Goal: Task Accomplishment & Management: Manage account settings

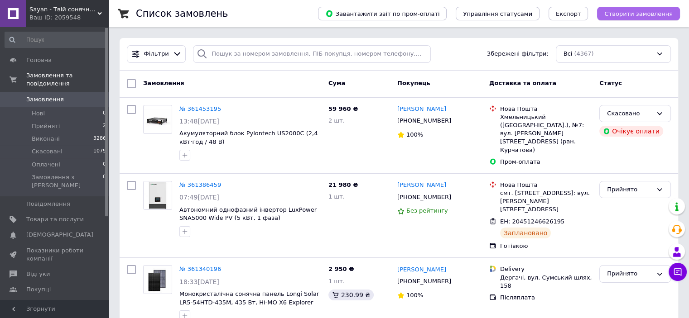
click at [667, 14] on span "Створити замовлення" at bounding box center [638, 13] width 68 height 7
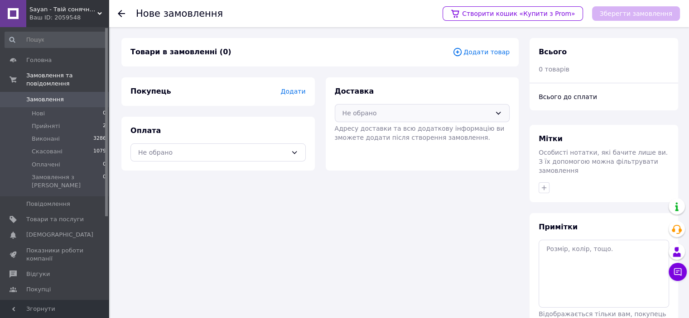
click at [392, 114] on div "Не обрано" at bounding box center [416, 113] width 149 height 10
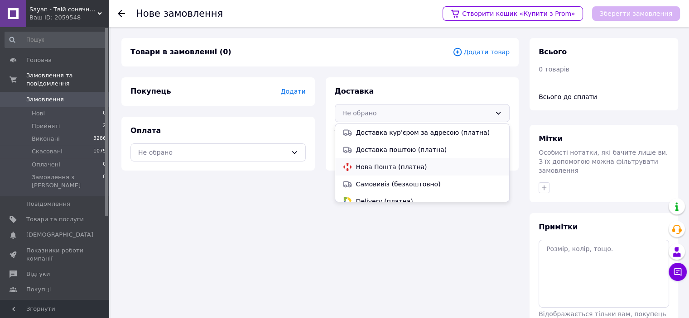
click at [383, 174] on div "Нова Пошта (платна)" at bounding box center [422, 166] width 174 height 17
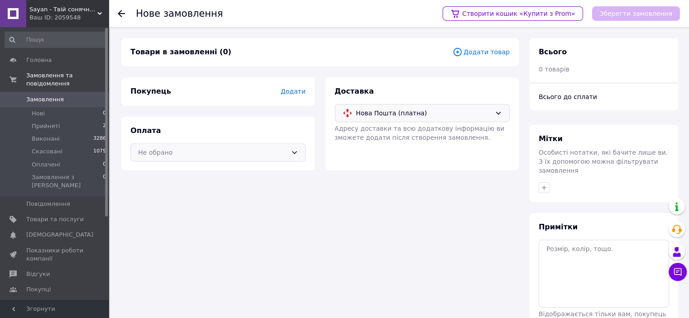
click at [279, 145] on div "Не обрано" at bounding box center [217, 153] width 175 height 18
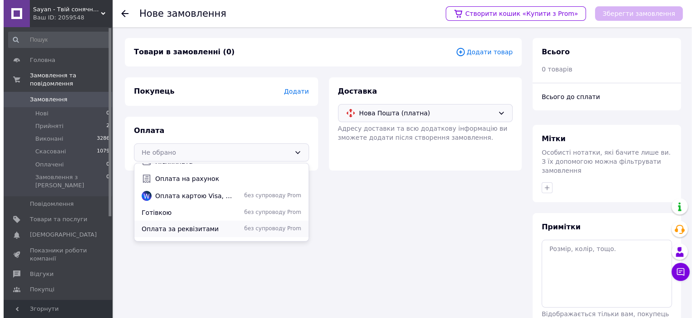
scroll to position [40, 0]
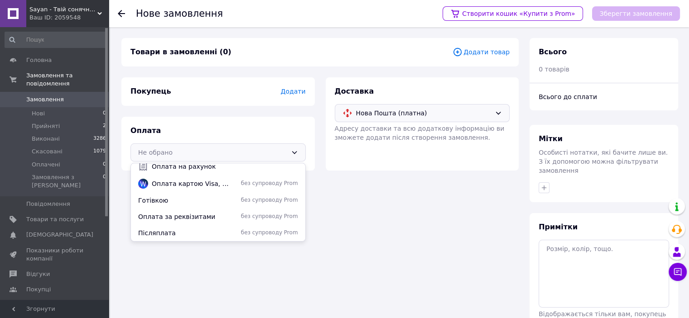
click at [210, 226] on div "Післяплата без супроводу Prom" at bounding box center [218, 233] width 174 height 16
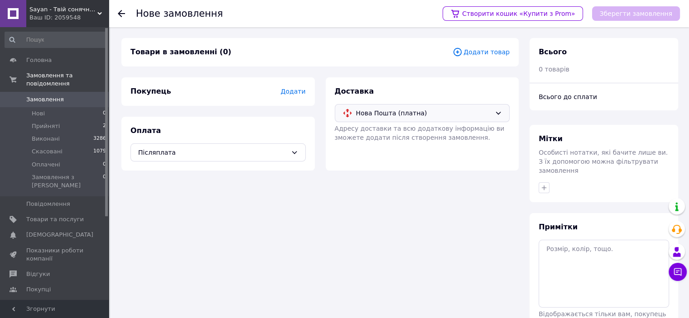
click at [476, 54] on span "Додати товар" at bounding box center [480, 52] width 57 height 10
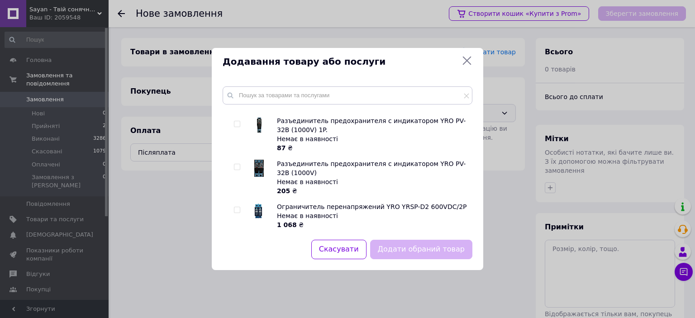
scroll to position [362, 0]
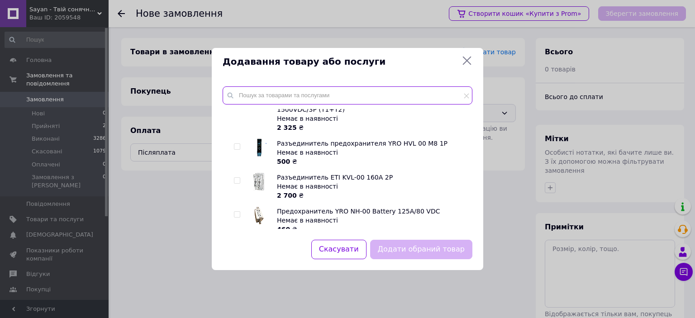
click at [285, 99] on input "text" at bounding box center [348, 95] width 250 height 18
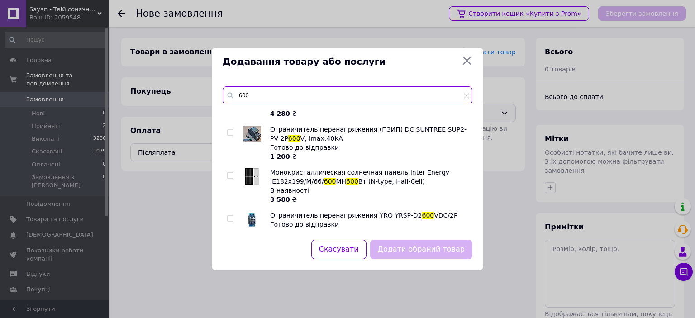
type input "600"
click at [232, 130] on input "checkbox" at bounding box center [230, 133] width 6 height 6
checkbox input "true"
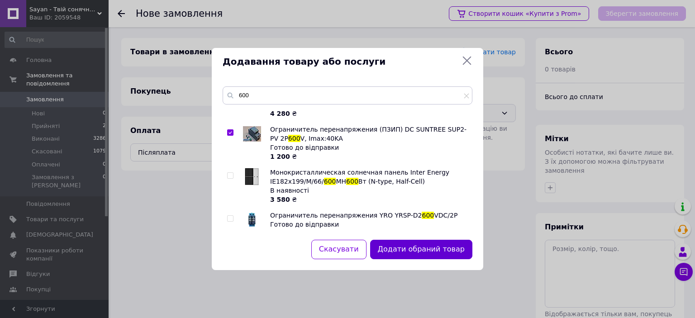
click at [443, 252] on button "Додати обраний товар" at bounding box center [421, 249] width 102 height 19
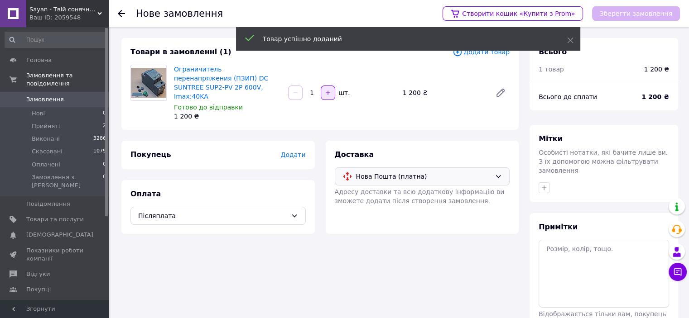
click at [326, 92] on button "button" at bounding box center [328, 93] width 14 height 14
type input "3"
click at [484, 55] on span "Додати товар" at bounding box center [480, 52] width 57 height 10
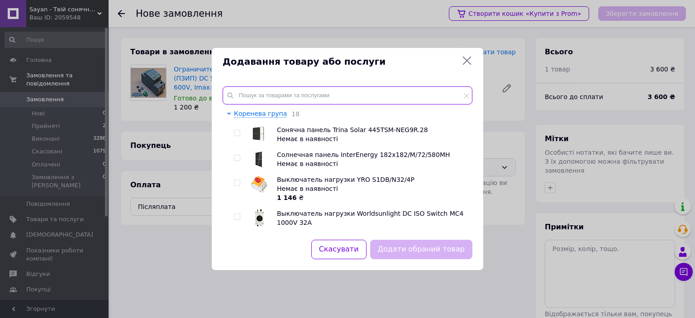
click at [263, 87] on input "text" at bounding box center [348, 95] width 250 height 18
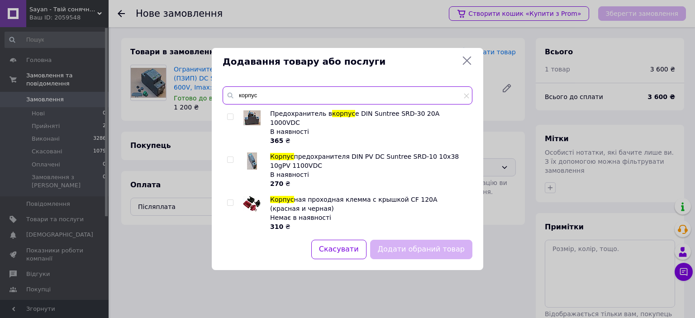
type input "корпус"
click at [231, 157] on input "checkbox" at bounding box center [230, 160] width 6 height 6
checkbox input "true"
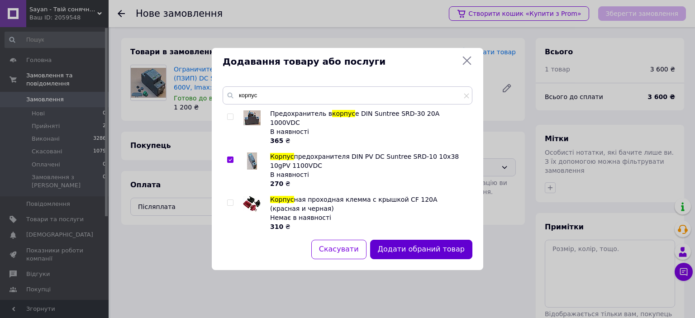
click at [426, 256] on button "Додати обраний товар" at bounding box center [421, 249] width 102 height 19
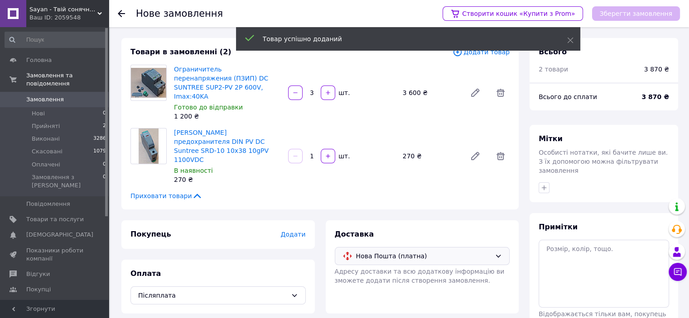
click at [315, 153] on input "1" at bounding box center [311, 156] width 14 height 7
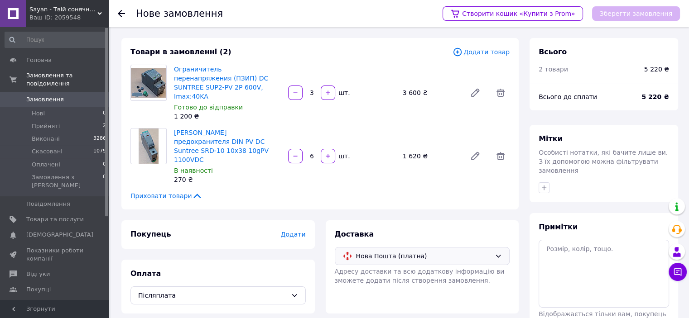
type input "6"
click at [479, 51] on span "Додати товар" at bounding box center [480, 52] width 57 height 10
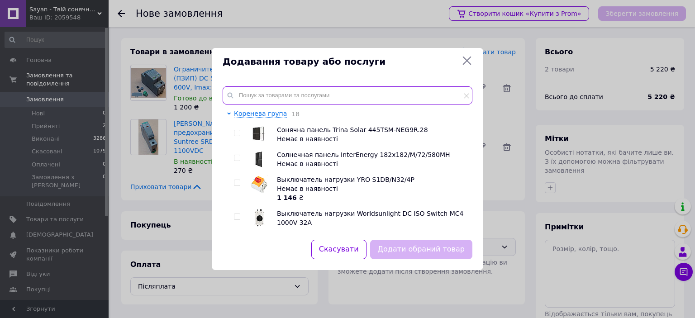
click at [290, 90] on input "text" at bounding box center [348, 95] width 250 height 18
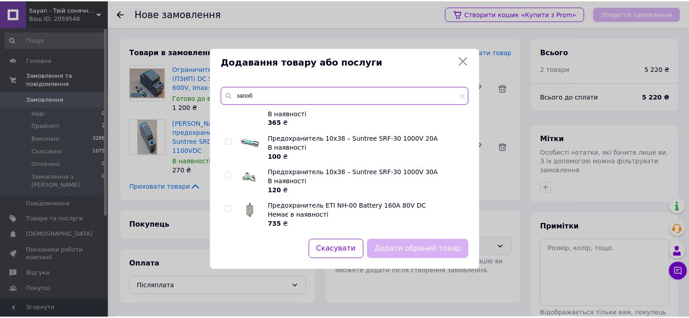
scroll to position [18, 0]
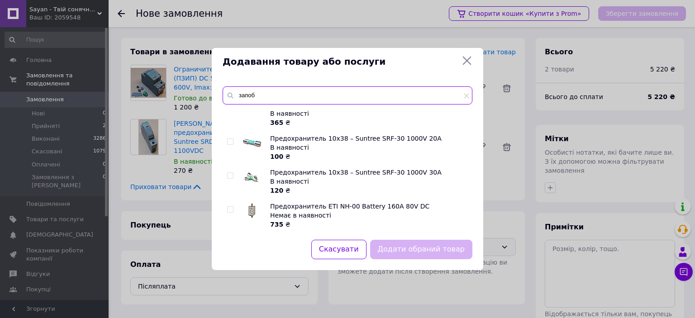
type input "запоб"
click at [230, 139] on input "checkbox" at bounding box center [230, 142] width 6 height 6
checkbox input "true"
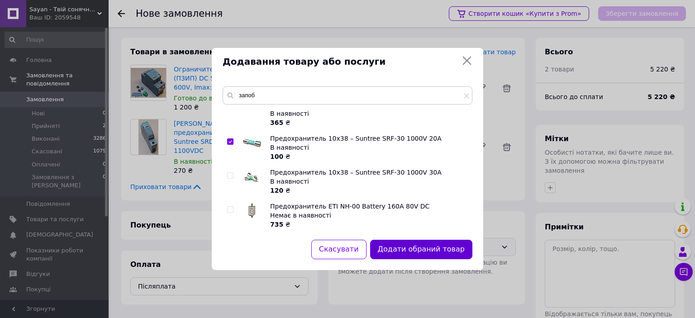
click at [447, 251] on button "Додати обраний товар" at bounding box center [421, 249] width 102 height 19
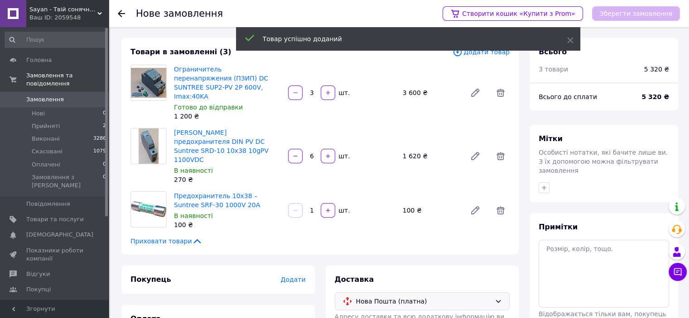
click at [316, 207] on input "1" at bounding box center [311, 210] width 14 height 7
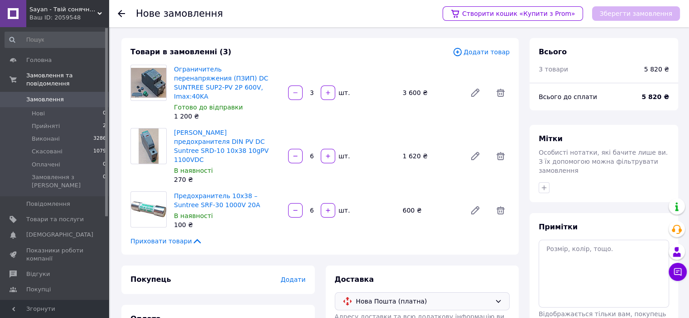
type input "6"
click at [515, 282] on div "Доставка Нова Пошта (платна) Адресу доставки та всю додаткову інформацію ви змо…" at bounding box center [421, 312] width 193 height 93
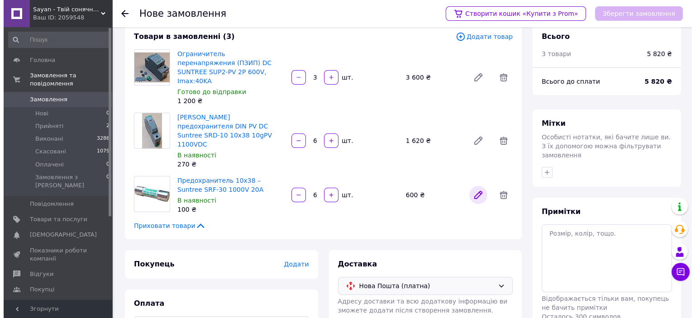
scroll to position [0, 0]
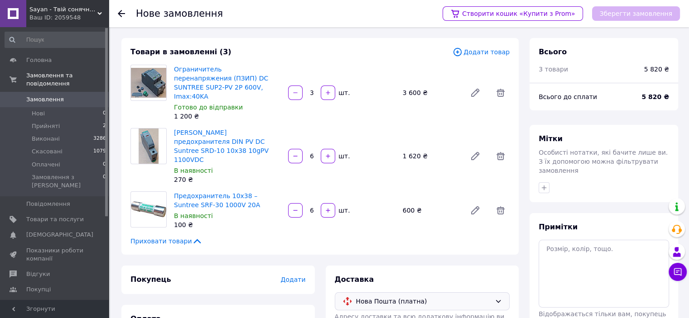
click at [498, 52] on span "Додати товар" at bounding box center [480, 52] width 57 height 10
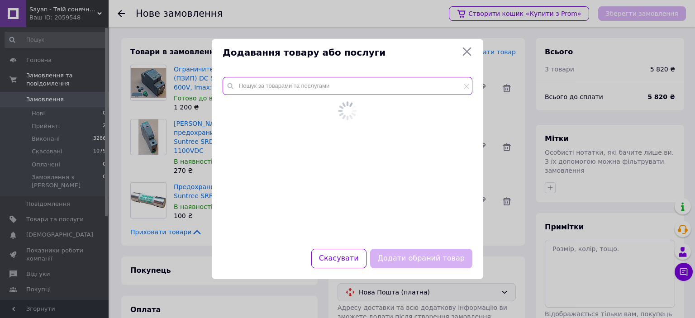
click at [330, 90] on input "text" at bounding box center [348, 86] width 250 height 18
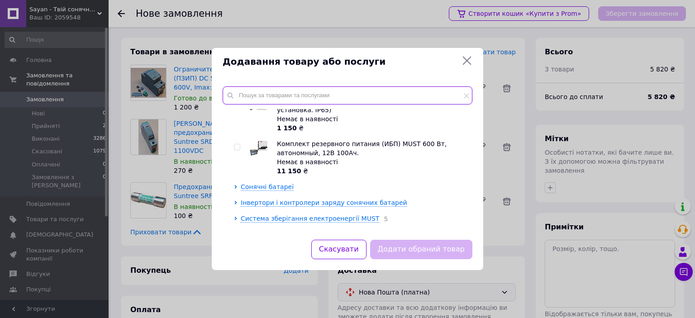
scroll to position [634, 0]
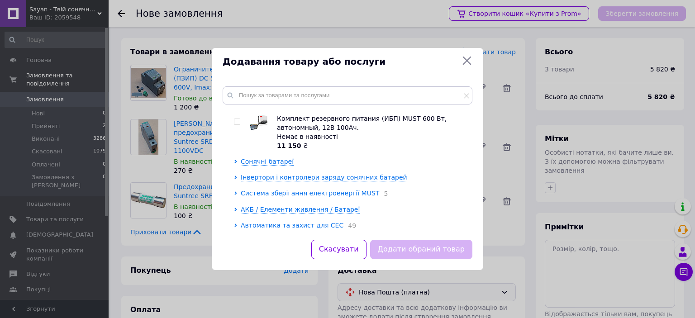
click at [283, 222] on span "Автоматика та захист для СЕС" at bounding box center [292, 225] width 103 height 7
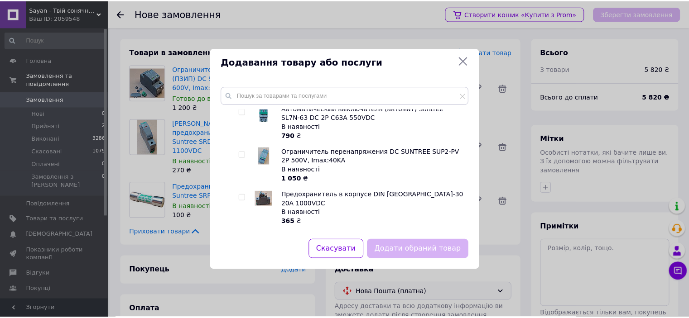
scroll to position [2309, 0]
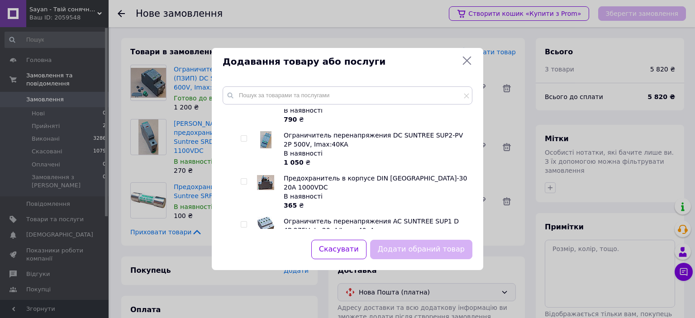
click at [246, 222] on input "checkbox" at bounding box center [244, 225] width 6 height 6
checkbox input "true"
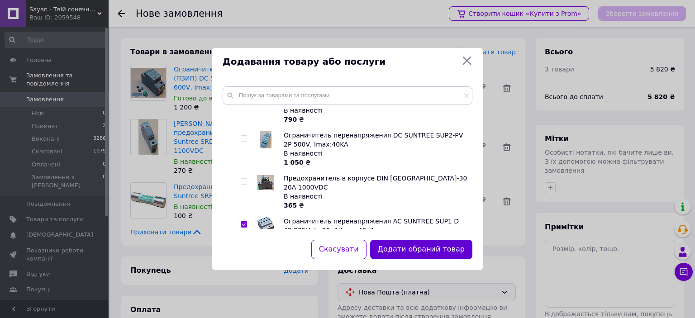
click at [435, 246] on button "Додати обраний товар" at bounding box center [421, 249] width 102 height 19
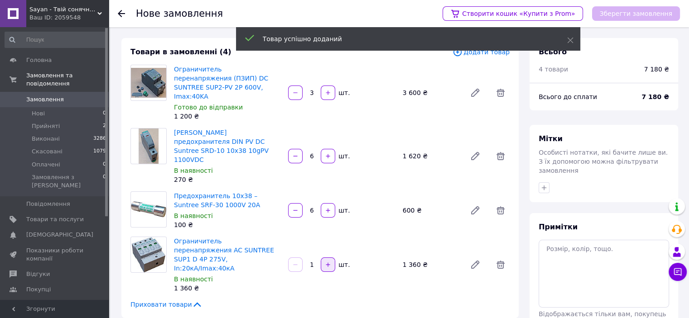
click at [333, 258] on button "button" at bounding box center [328, 265] width 14 height 14
type input "2"
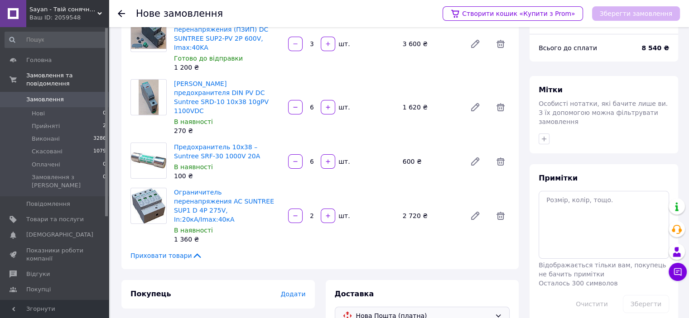
scroll to position [87, 0]
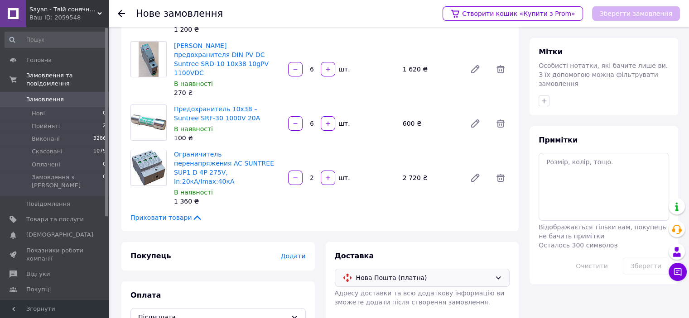
click at [295, 253] on span "Додати" at bounding box center [292, 256] width 25 height 7
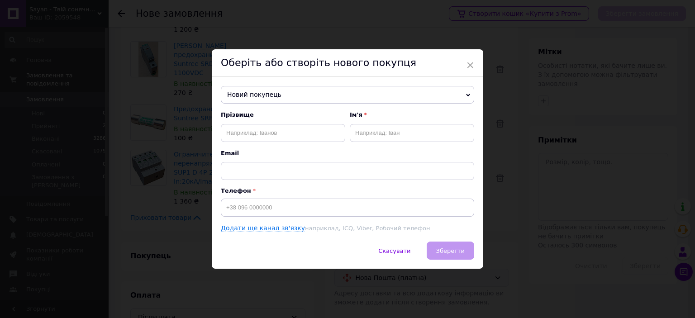
click at [273, 95] on span "Новий покупець" at bounding box center [348, 95] width 254 height 18
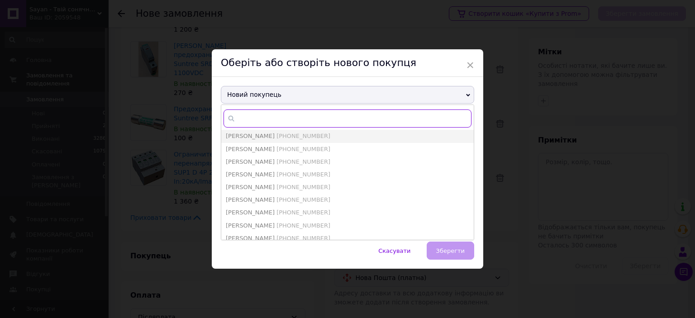
paste input "[PHONE_NUMBER]"
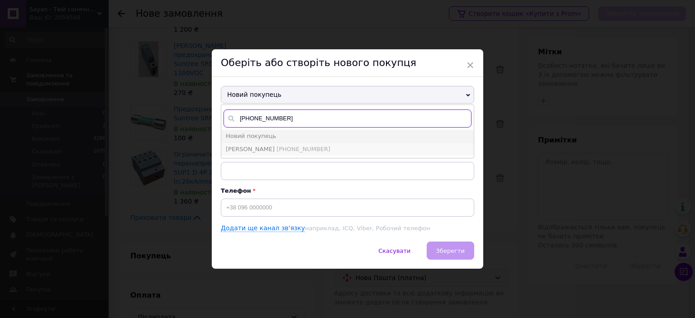
type input "[PHONE_NUMBER]"
click at [275, 146] on span "Томашевский Владислав" at bounding box center [250, 149] width 49 height 7
type input "Томашевский Владислав"
type input "[PHONE_NUMBER]"
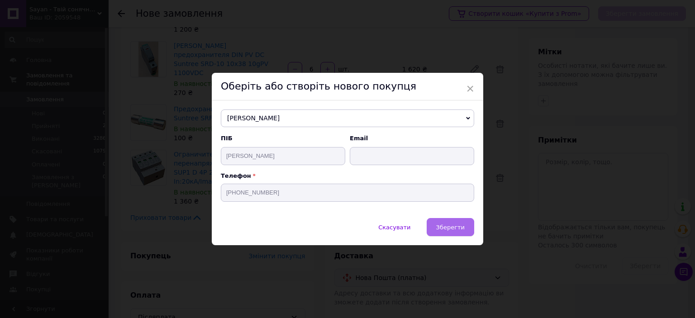
click at [451, 230] on span "Зберегти" at bounding box center [450, 227] width 29 height 7
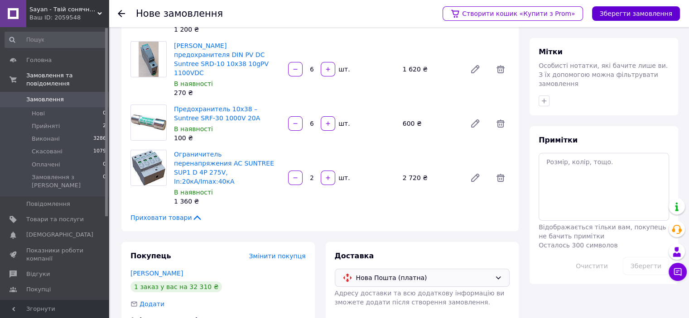
click at [621, 18] on button "Зберегти замовлення" at bounding box center [636, 13] width 88 height 14
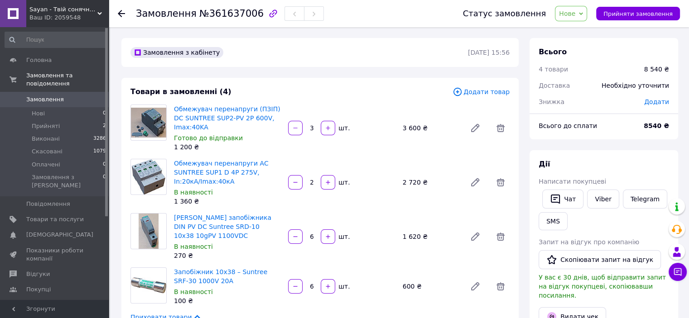
click at [576, 18] on span "Нове" at bounding box center [571, 13] width 32 height 15
click at [583, 31] on li "Прийнято" at bounding box center [576, 32] width 42 height 14
click at [662, 103] on span "Додати" at bounding box center [656, 101] width 25 height 7
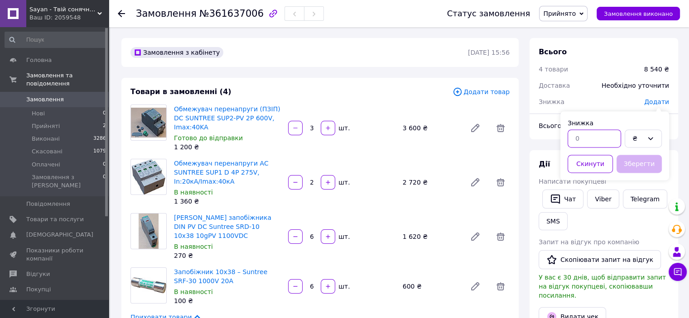
click at [586, 144] on input "text" at bounding box center [593, 138] width 53 height 18
type input "3"
type input "440"
click at [640, 163] on button "Зберегти" at bounding box center [638, 164] width 45 height 18
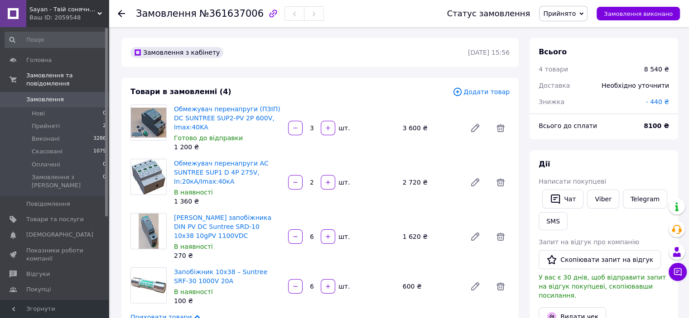
click at [89, 96] on span "0" at bounding box center [96, 100] width 25 height 8
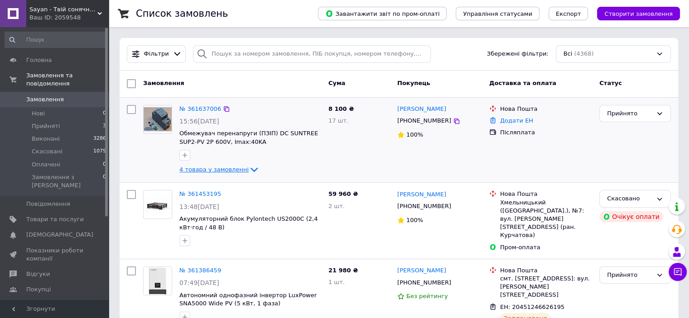
click at [234, 169] on span "4 товара у замовленні" at bounding box center [213, 169] width 69 height 7
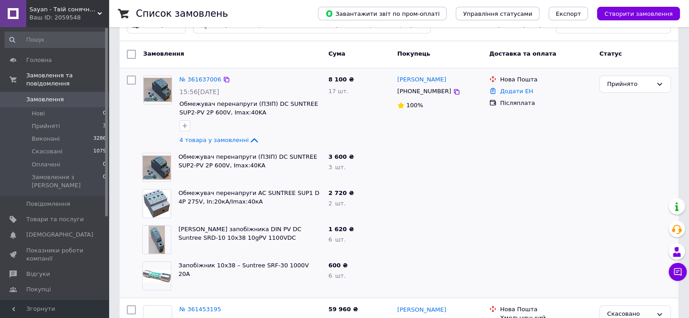
scroll to position [45, 0]
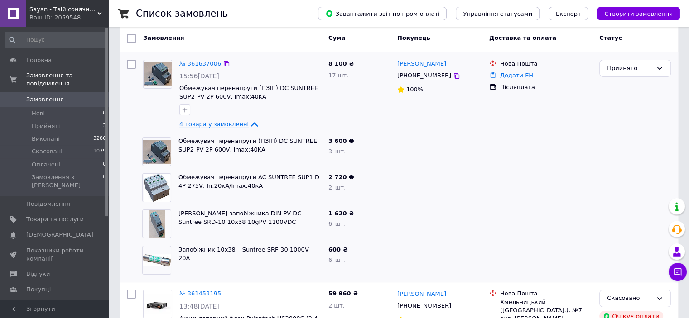
click at [230, 121] on span "4 товара у замовленні" at bounding box center [213, 124] width 69 height 7
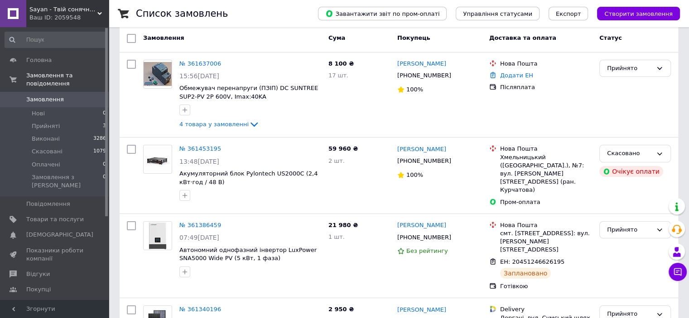
click at [46, 96] on span "Замовлення" at bounding box center [45, 100] width 38 height 8
click at [193, 63] on link "№ 361637006" at bounding box center [200, 63] width 42 height 7
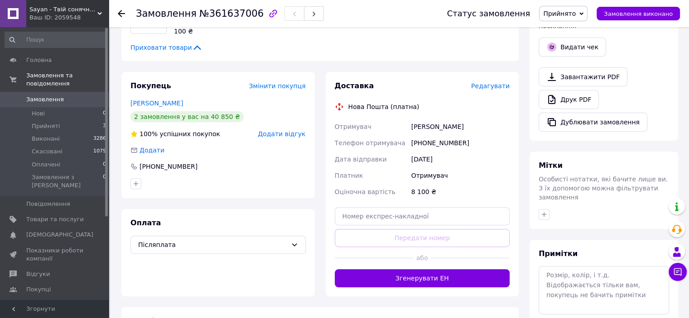
scroll to position [272, 0]
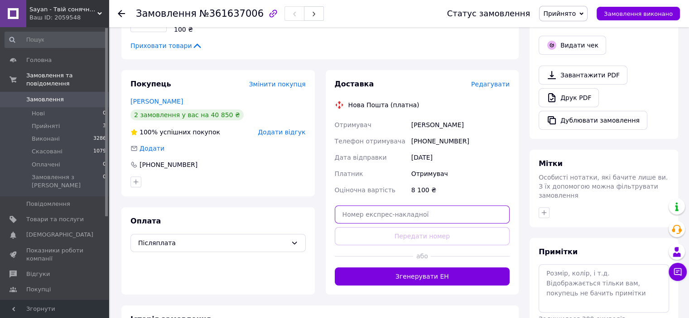
click at [404, 216] on input "text" at bounding box center [422, 215] width 175 height 18
paste input "20451247315728"
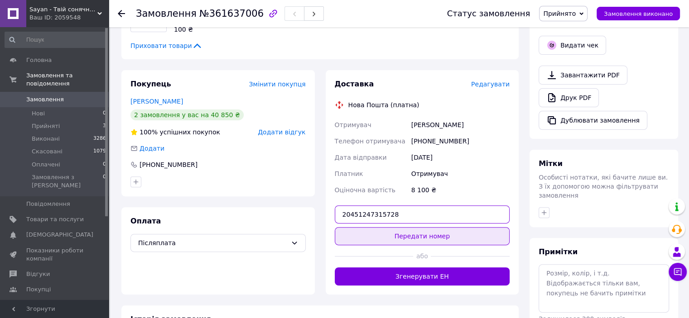
type input "20451247315728"
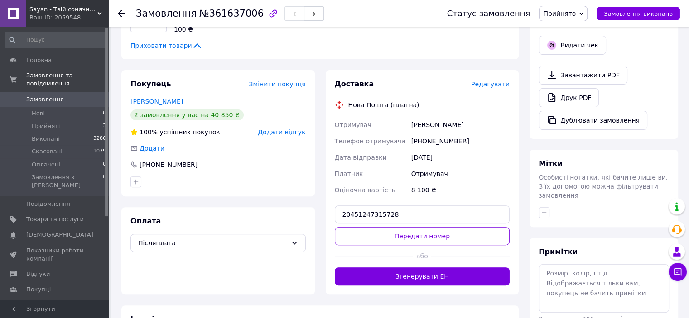
click at [409, 234] on button "Передати номер" at bounding box center [422, 236] width 175 height 18
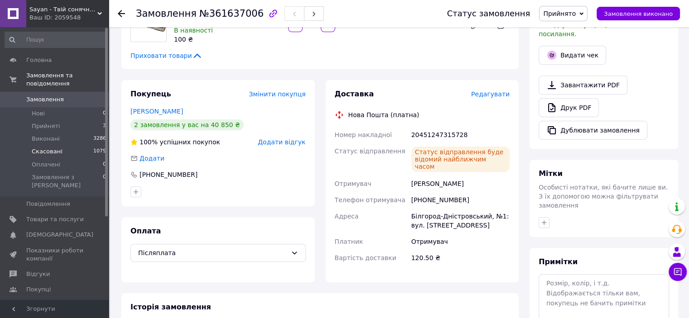
scroll to position [136, 0]
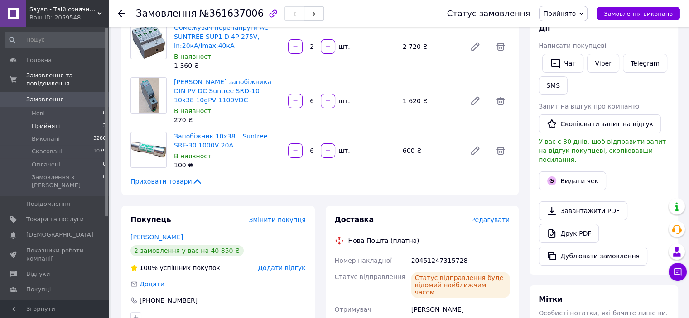
click at [90, 120] on li "Прийняті 3" at bounding box center [55, 126] width 111 height 13
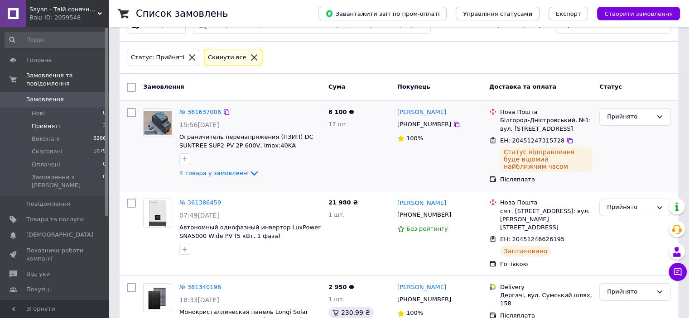
scroll to position [45, 0]
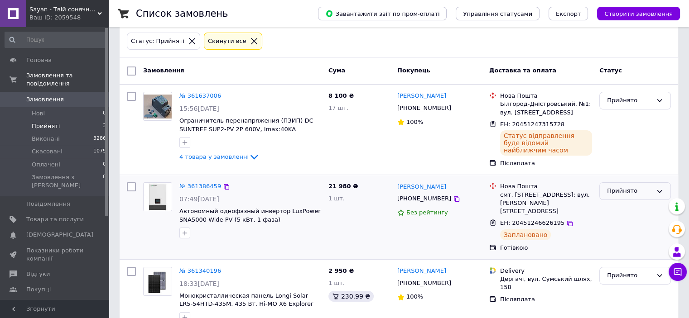
click at [612, 187] on div "Прийнято" at bounding box center [629, 192] width 45 height 10
click at [615, 204] on li "Виконано" at bounding box center [634, 210] width 71 height 17
click at [200, 183] on link "№ 361386459" at bounding box center [200, 186] width 42 height 7
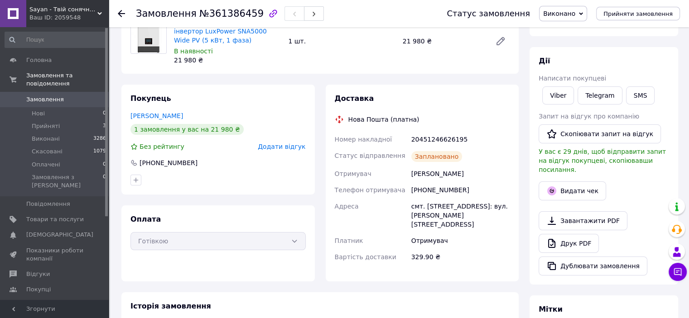
scroll to position [136, 0]
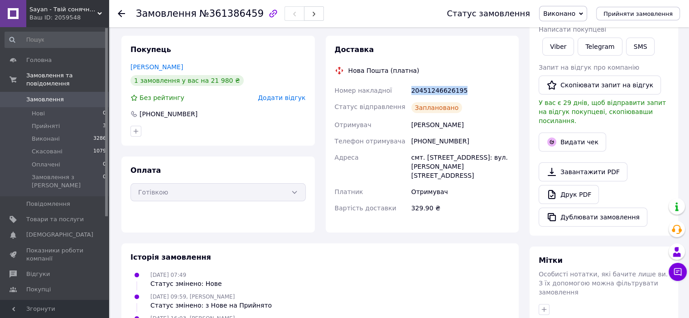
drag, startPoint x: 462, startPoint y: 92, endPoint x: 404, endPoint y: 94, distance: 58.0
click at [388, 95] on div "Номер накладної 20451246626195 Статус відправлення Заплановано Отримувач Самар …" at bounding box center [422, 149] width 179 height 134
copy div "Номер накладної 20451246626195"
click at [449, 139] on div "[PHONE_NUMBER]" at bounding box center [460, 141] width 102 height 16
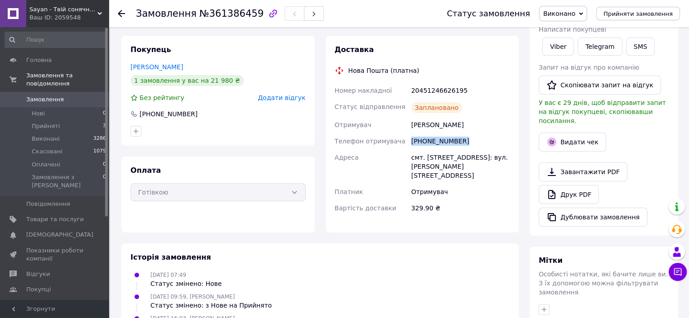
click at [449, 139] on div "[PHONE_NUMBER]" at bounding box center [460, 141] width 102 height 16
copy div "[PHONE_NUMBER]"
click at [445, 87] on div "20451246626195" at bounding box center [460, 90] width 102 height 16
click at [445, 88] on div "20451246626195" at bounding box center [460, 90] width 102 height 16
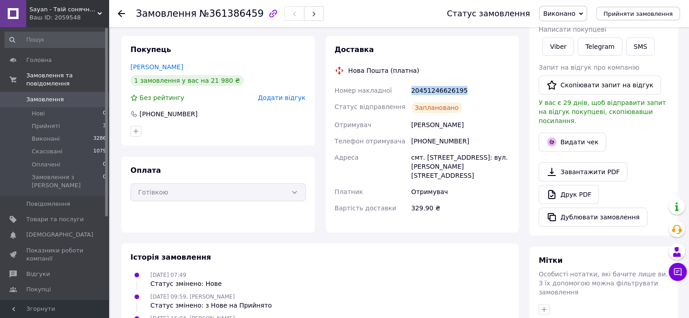
copy div "20451246626195"
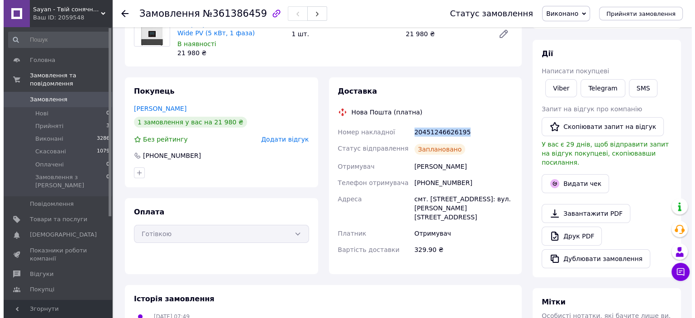
scroll to position [45, 0]
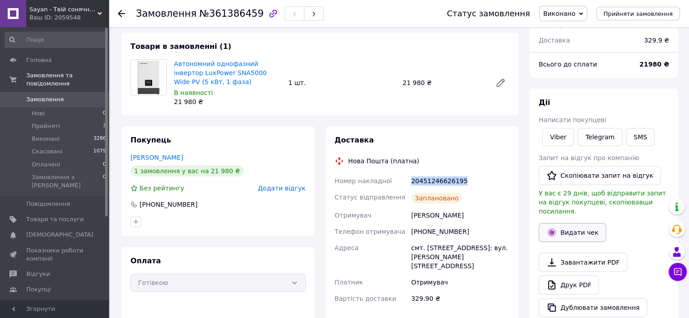
click at [581, 230] on button "Видати чек" at bounding box center [571, 232] width 67 height 19
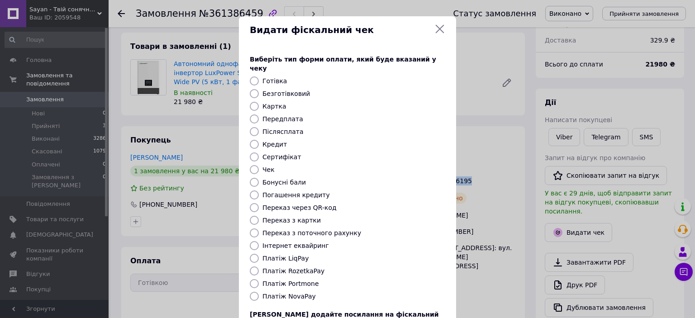
click at [254, 127] on input "Післясплата" at bounding box center [254, 131] width 9 height 9
radio input "true"
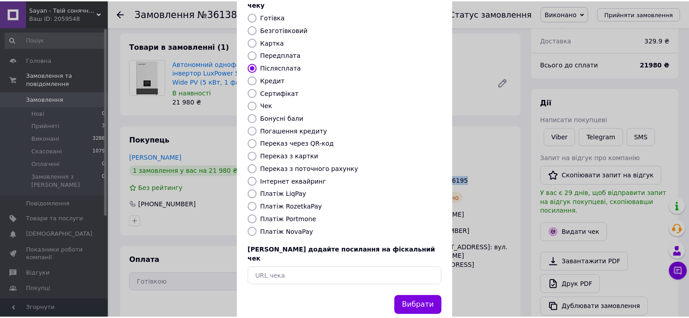
scroll to position [70, 0]
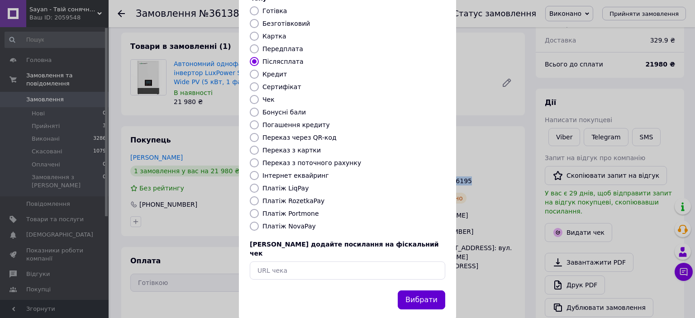
click at [430, 291] on button "Вибрати" at bounding box center [422, 300] width 48 height 19
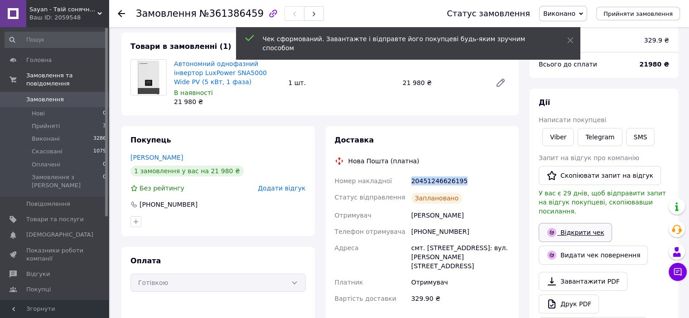
click at [579, 223] on link "Відкрити чек" at bounding box center [574, 232] width 73 height 19
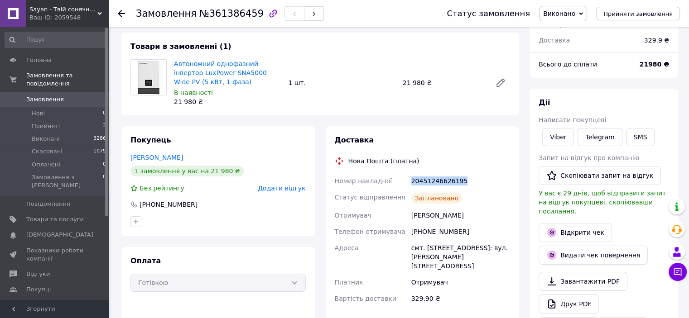
click at [45, 96] on span "Замовлення" at bounding box center [45, 100] width 38 height 8
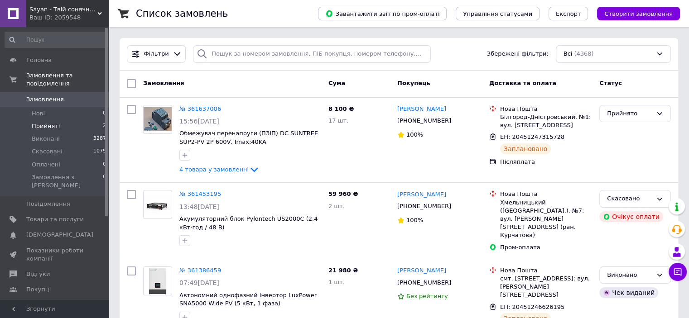
click at [45, 122] on span "Прийняті" at bounding box center [46, 126] width 28 height 8
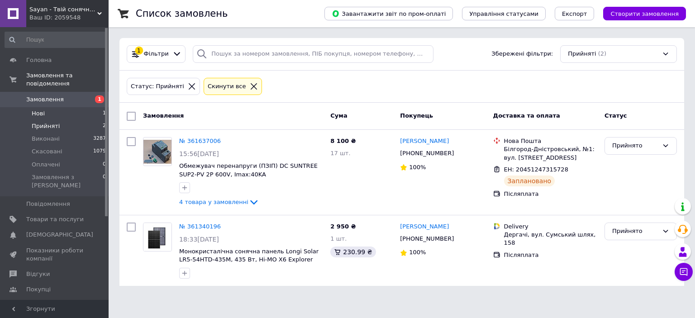
click at [43, 110] on span "Нові" at bounding box center [38, 114] width 13 height 8
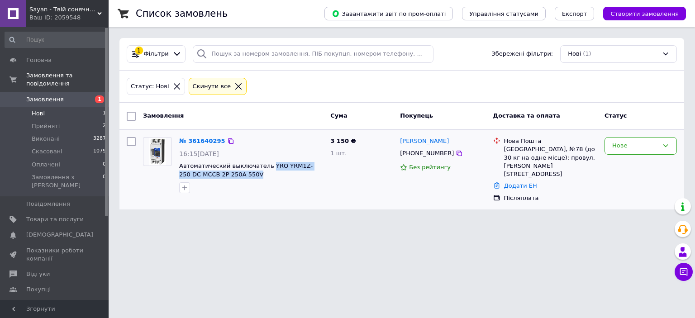
drag, startPoint x: 270, startPoint y: 163, endPoint x: 280, endPoint y: 178, distance: 18.6
click at [280, 178] on div "№ 361640295 16:15, 12.09.2025 Автоматический выключатель YRO YRM1Z-250 DC MCCB …" at bounding box center [251, 165] width 151 height 63
click at [60, 120] on li "Прийняті 2" at bounding box center [55, 126] width 111 height 13
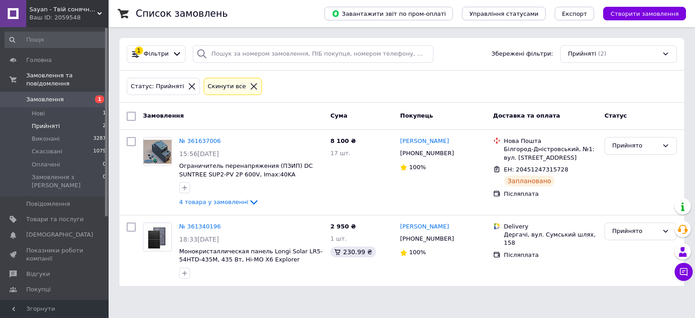
click at [65, 96] on span "Замовлення" at bounding box center [54, 100] width 57 height 8
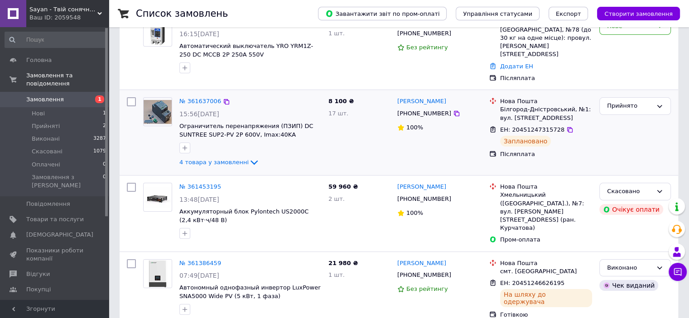
scroll to position [91, 0]
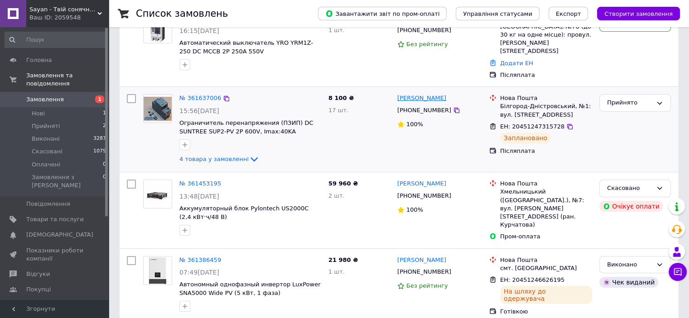
drag, startPoint x: 469, startPoint y: 89, endPoint x: 427, endPoint y: 90, distance: 42.6
click at [427, 93] on div "[PERSON_NAME]" at bounding box center [439, 98] width 86 height 10
copy link "[PERSON_NAME]"
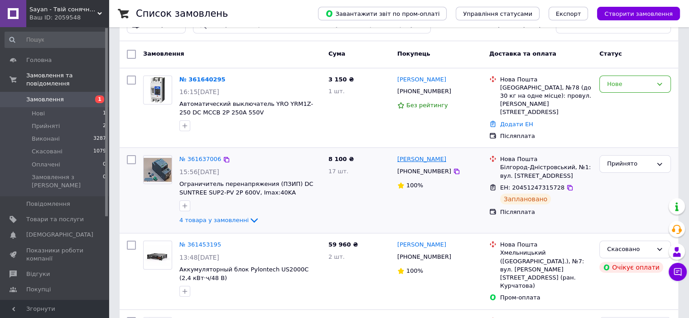
scroll to position [0, 0]
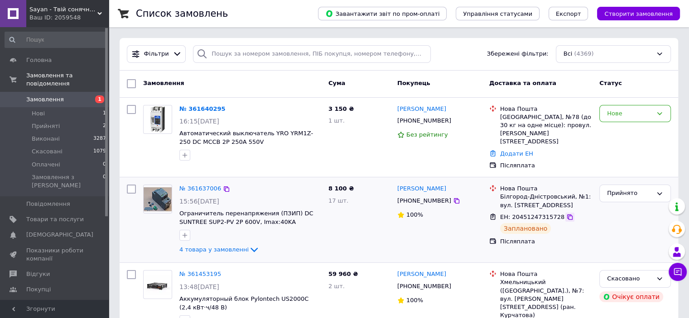
click at [567, 215] on icon at bounding box center [569, 217] width 5 height 5
click at [207, 186] on div "№ 361637006 15:56, 12.09.2025 Ограничитель перенапряжения (ПЗИП) DC SUNTREE SUP…" at bounding box center [250, 220] width 149 height 78
click at [200, 185] on link "№ 361637006" at bounding box center [200, 188] width 42 height 7
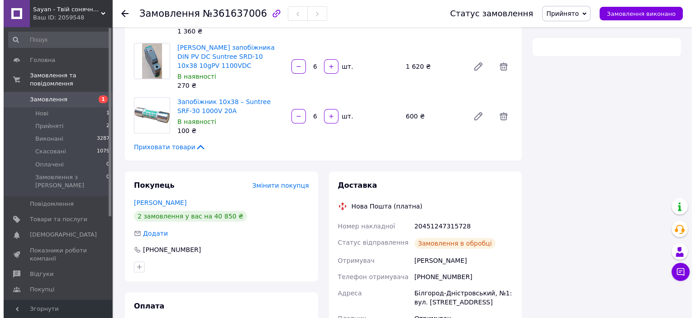
scroll to position [238, 0]
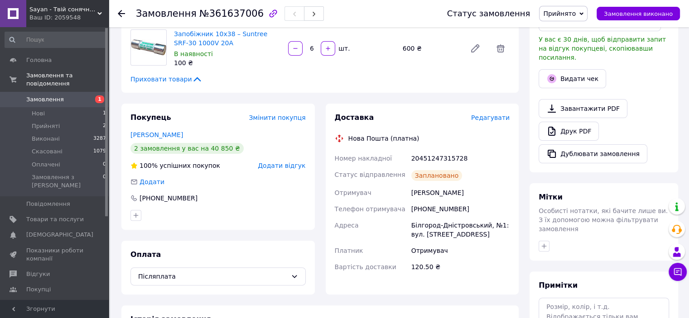
click at [491, 121] on span "Редагувати" at bounding box center [490, 117] width 38 height 7
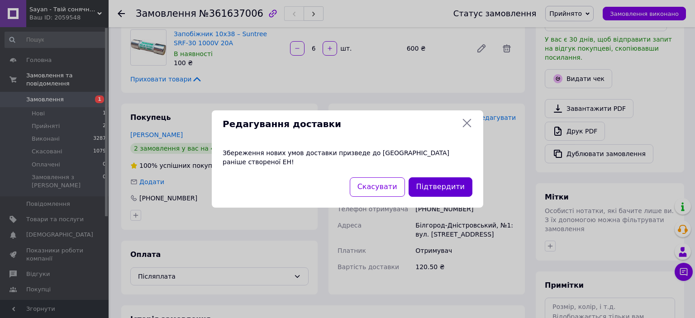
click at [445, 184] on button "Підтвердити" at bounding box center [441, 186] width 64 height 19
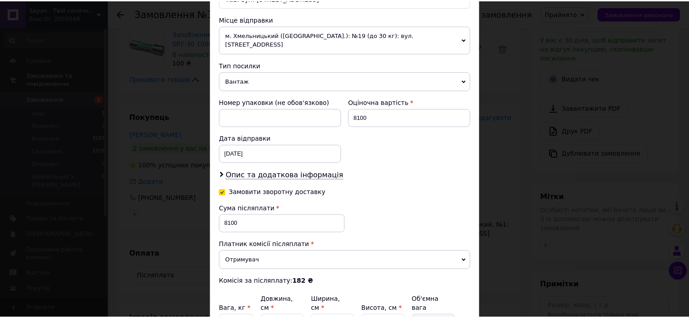
scroll to position [388, 0]
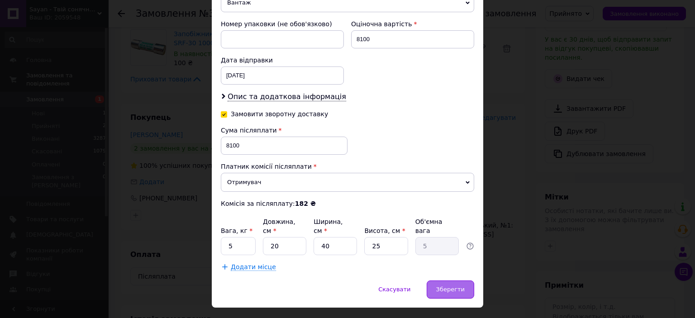
click at [447, 281] on div "Зберегти" at bounding box center [451, 290] width 48 height 18
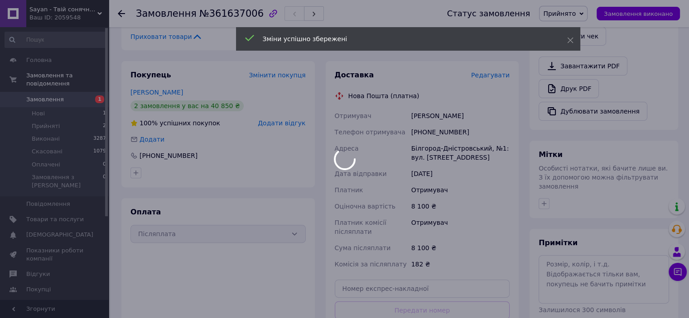
scroll to position [329, 0]
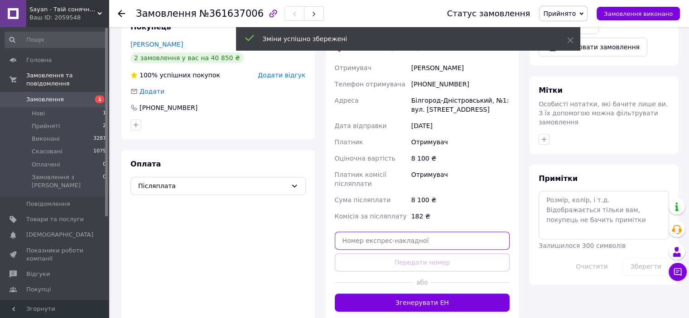
click at [409, 237] on input "text" at bounding box center [422, 241] width 175 height 18
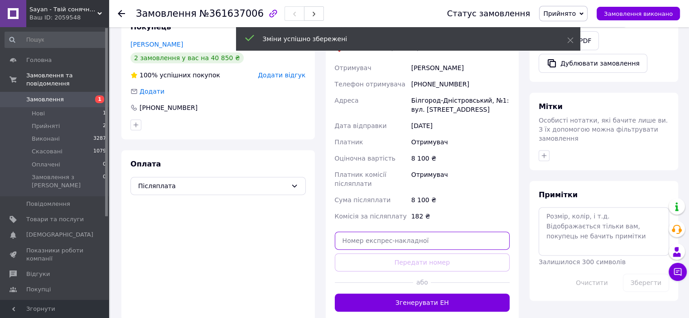
paste input "20451247361785"
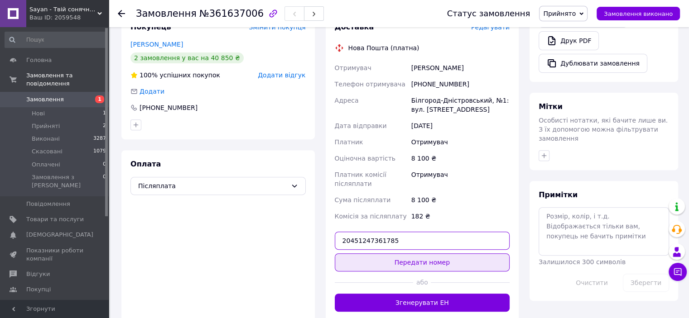
type input "20451247361785"
click at [407, 258] on button "Передати номер" at bounding box center [422, 263] width 175 height 18
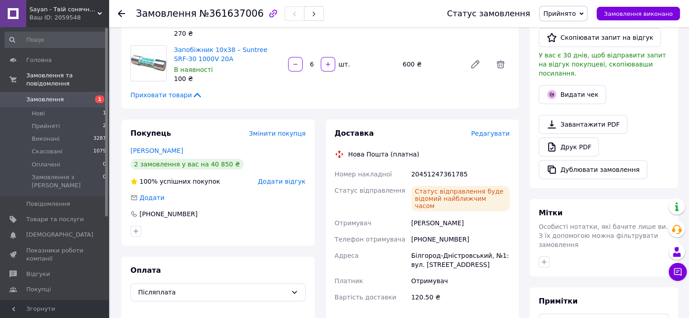
scroll to position [102, 0]
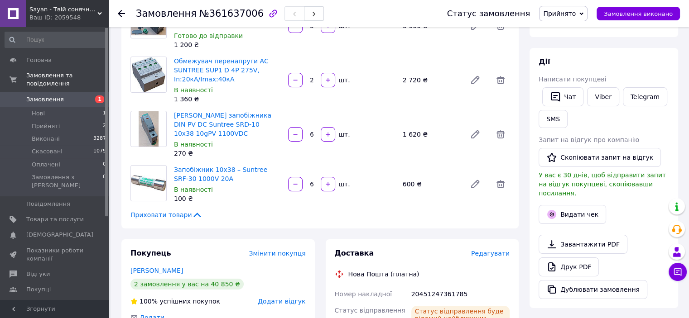
click at [53, 96] on span "Замовлення" at bounding box center [45, 100] width 38 height 8
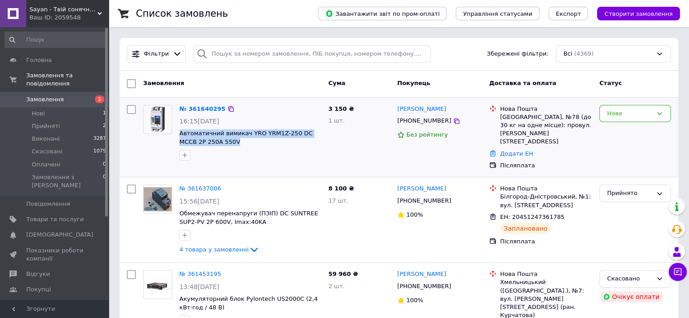
drag, startPoint x: 181, startPoint y: 128, endPoint x: 220, endPoint y: 138, distance: 39.9
click at [220, 138] on div "№ 361640295 16:15, 12.09.2025 Автоматичний вимикач YRO YRM1Z-250 DC MCCB 2P 250…" at bounding box center [250, 132] width 149 height 63
copy span "Автоматичний вимикач YRO YRM1Z-250 DC MCCB 2P 250A 550V"
click at [86, 212] on link "Товари та послуги" at bounding box center [55, 219] width 111 height 15
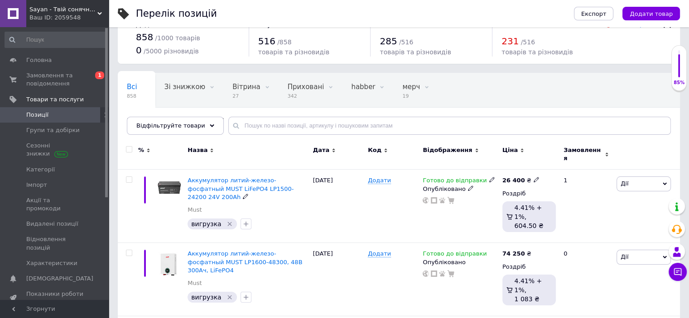
scroll to position [45, 0]
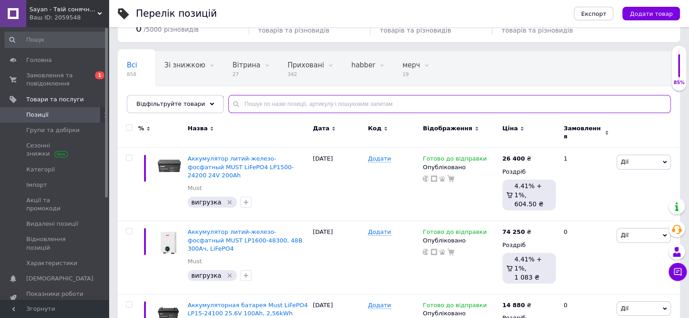
click at [276, 98] on input "text" at bounding box center [449, 104] width 442 height 18
paste input "Автоматичний вимикач YRO YRM1Z-250 DC MCCB 2P 250A 550V"
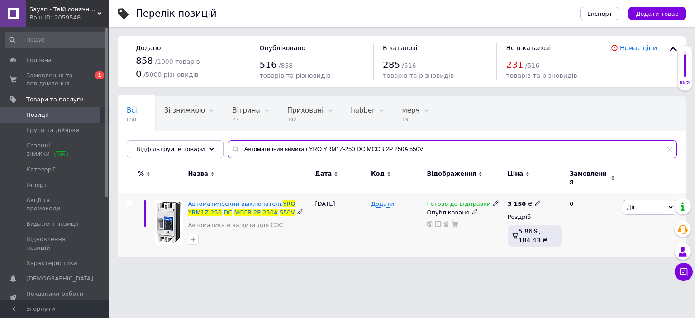
type input "Автоматичний вимикач YRO YRM1Z-250 DC MCCB 2P 250A 550V"
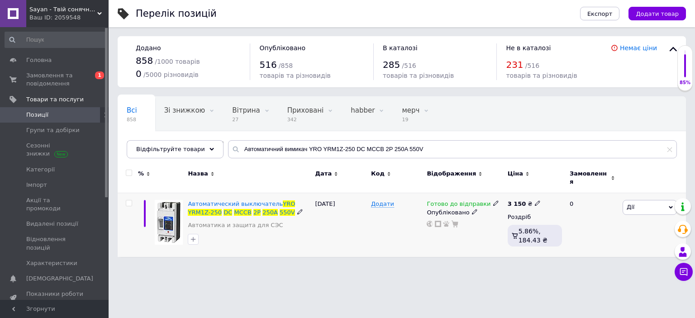
click at [493, 201] on icon at bounding box center [495, 203] width 5 height 5
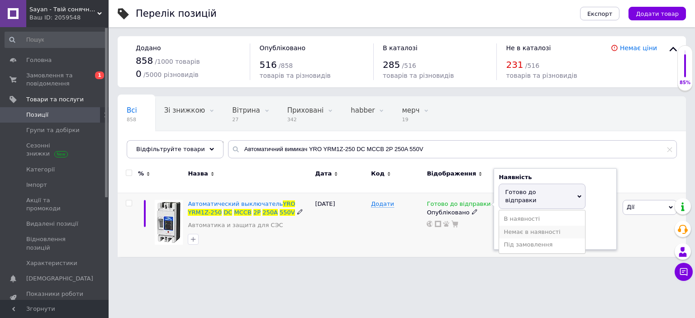
click at [517, 226] on li "Немає в наявності" at bounding box center [542, 232] width 86 height 13
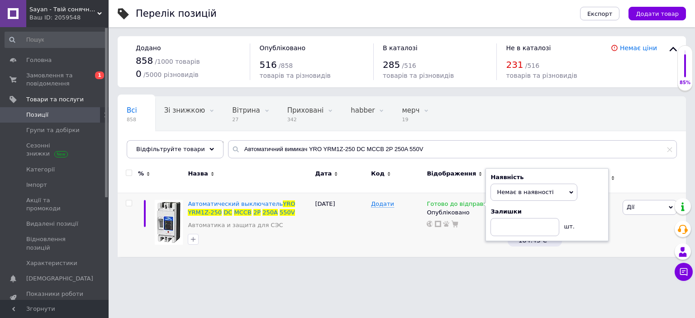
click at [445, 264] on html "Sayan - Твій сонячний світ Ваш ID: 2059548 Сайт Sayan - Твій сонячний світ Кабі…" at bounding box center [347, 133] width 695 height 266
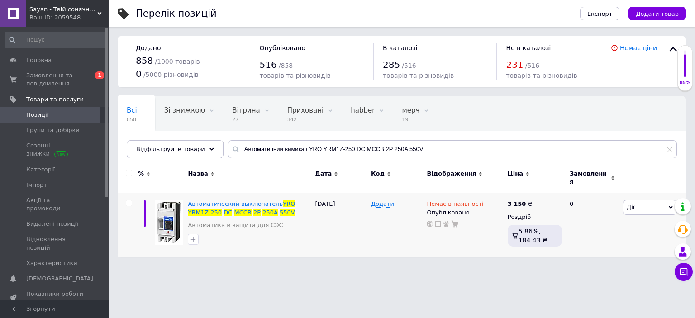
click at [47, 11] on span "Sayan - Твій сонячний світ" at bounding box center [63, 9] width 68 height 8
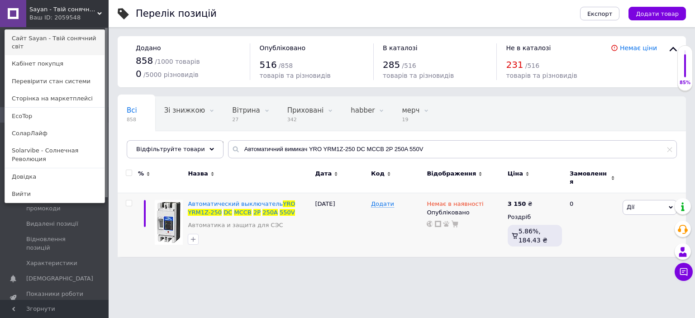
click at [49, 40] on link "Сайт Sayan - Твій сонячний світ" at bounding box center [55, 42] width 100 height 25
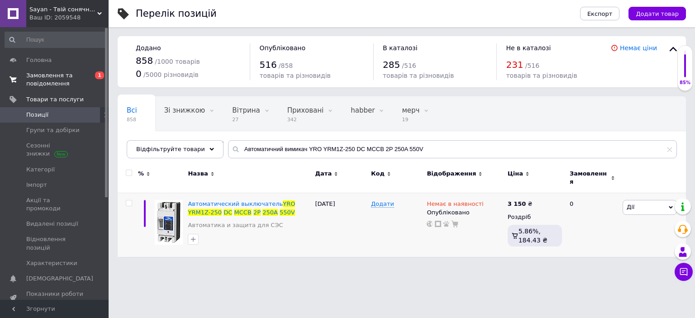
click at [58, 74] on span "Замовлення та повідомлення" at bounding box center [54, 80] width 57 height 16
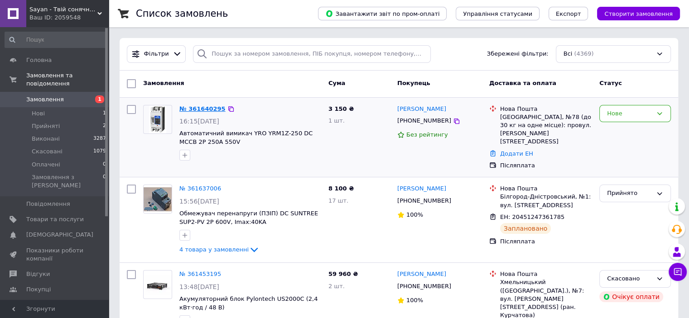
click at [190, 109] on link "№ 361640295" at bounding box center [202, 108] width 46 height 7
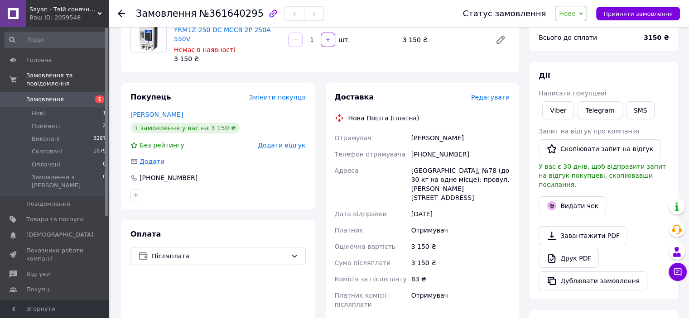
scroll to position [45, 0]
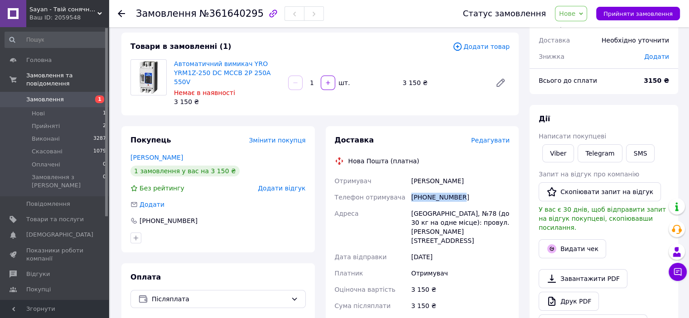
drag, startPoint x: 456, startPoint y: 187, endPoint x: 413, endPoint y: 188, distance: 43.5
click at [413, 189] on div "[PHONE_NUMBER]" at bounding box center [460, 197] width 102 height 16
click at [575, 14] on span "Нове" at bounding box center [567, 13] width 16 height 7
click at [575, 60] on li "Скасовано" at bounding box center [576, 59] width 42 height 14
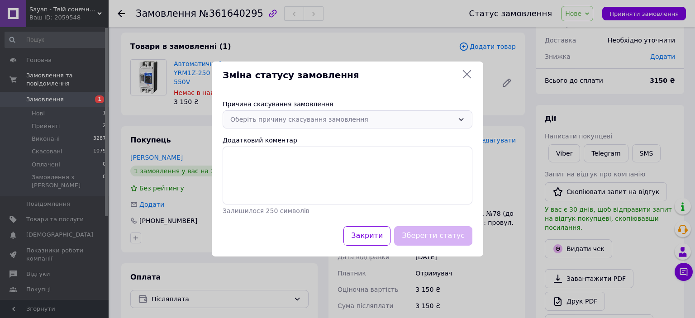
click at [297, 122] on div "Оберіть причину скасування замовлення" at bounding box center [342, 120] width 224 height 10
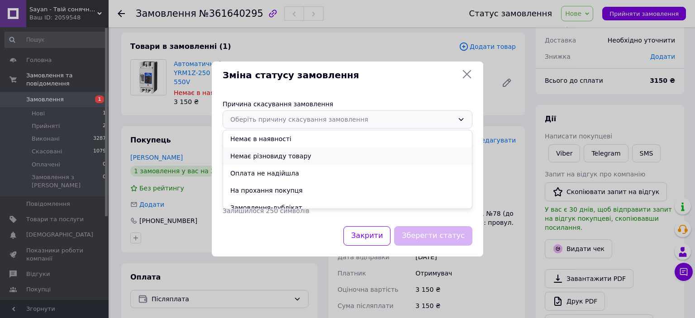
click at [297, 152] on li "Немає різновиду товару" at bounding box center [347, 156] width 249 height 17
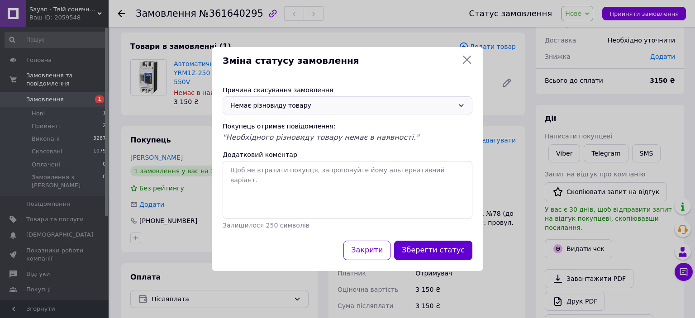
click at [422, 251] on button "Зберегти статус" at bounding box center [433, 250] width 78 height 19
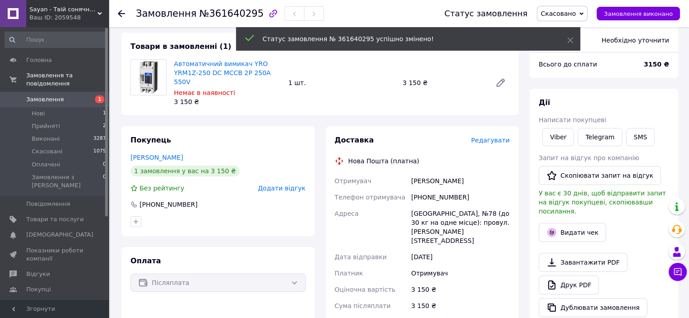
click at [62, 96] on span "Замовлення" at bounding box center [54, 100] width 57 height 8
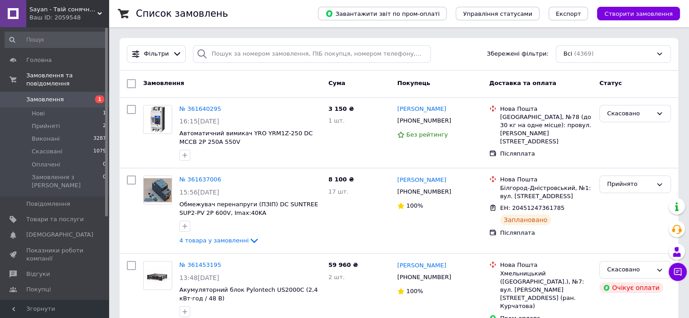
click at [51, 16] on div "Ваш ID: 2059548" at bounding box center [68, 18] width 79 height 8
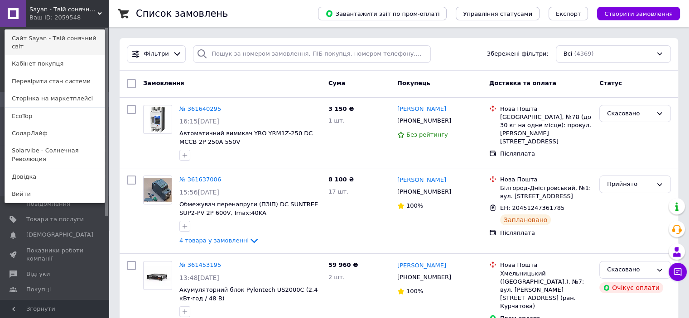
click at [57, 42] on link "Сайт Sayan - Твій сонячний світ" at bounding box center [55, 42] width 100 height 25
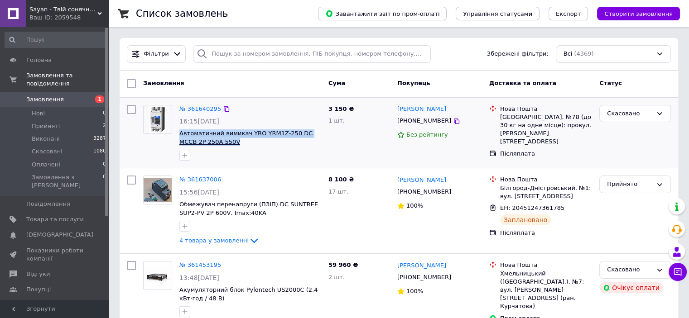
drag, startPoint x: 217, startPoint y: 143, endPoint x: 179, endPoint y: 130, distance: 39.8
click at [179, 130] on span "Автоматичний вимикач YRO YRM1Z-250 DC MCCB 2P 250A 550V" at bounding box center [250, 137] width 142 height 17
copy span "Автоматичний вимикач YRO YRM1Z-250 DC MCCB 2P 250A 550V"
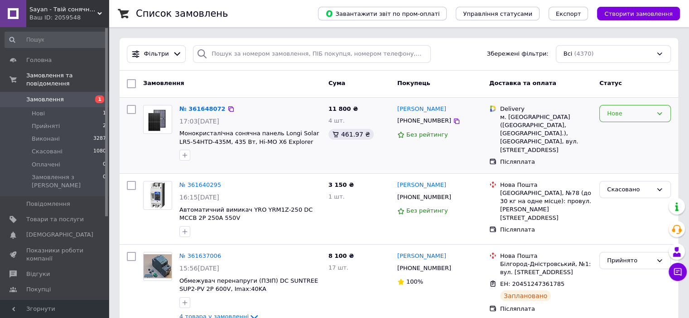
click at [636, 115] on div "Нове" at bounding box center [629, 114] width 45 height 10
click at [637, 128] on li "Прийнято" at bounding box center [634, 132] width 71 height 17
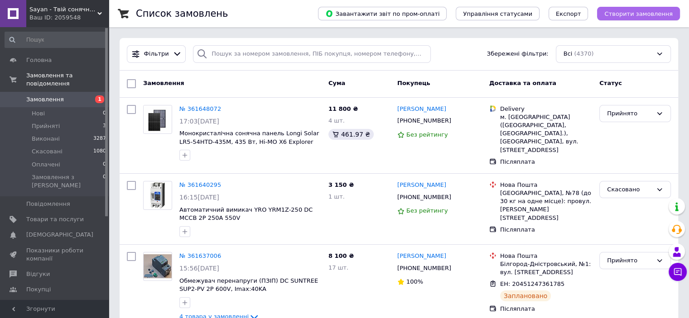
click at [633, 18] on button "Створити замовлення" at bounding box center [638, 14] width 83 height 14
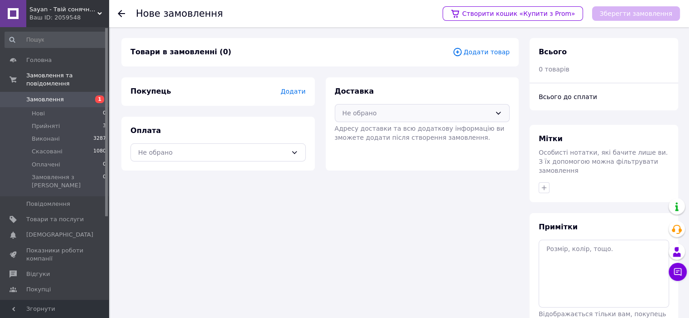
click at [375, 117] on div "Не обрано" at bounding box center [416, 113] width 149 height 10
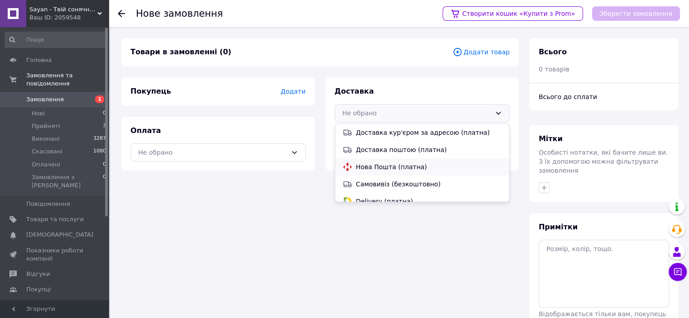
click at [377, 166] on span "Нова Пошта (платна)" at bounding box center [429, 167] width 146 height 9
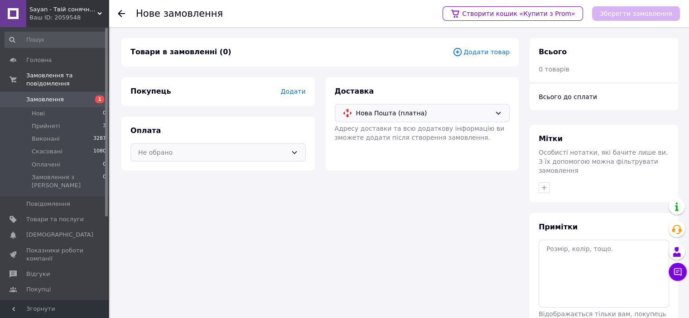
click at [255, 144] on div "Не обрано" at bounding box center [217, 153] width 175 height 18
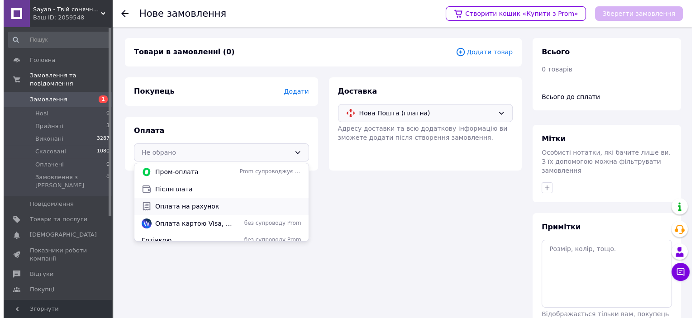
scroll to position [40, 0]
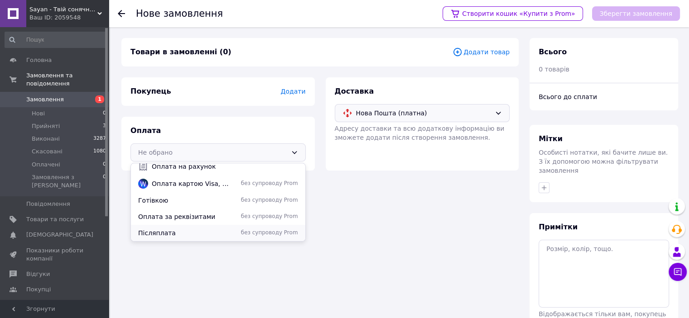
click at [197, 229] on span "Післяплата" at bounding box center [185, 233] width 94 height 9
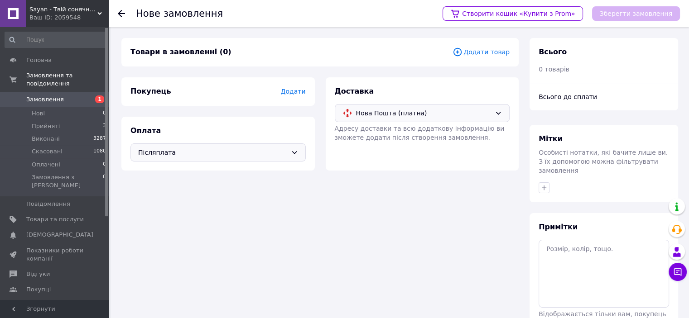
click at [492, 51] on span "Додати товар" at bounding box center [480, 52] width 57 height 10
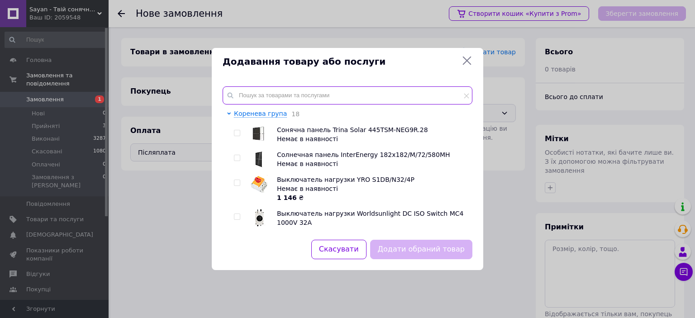
click at [354, 88] on input "text" at bounding box center [348, 95] width 250 height 18
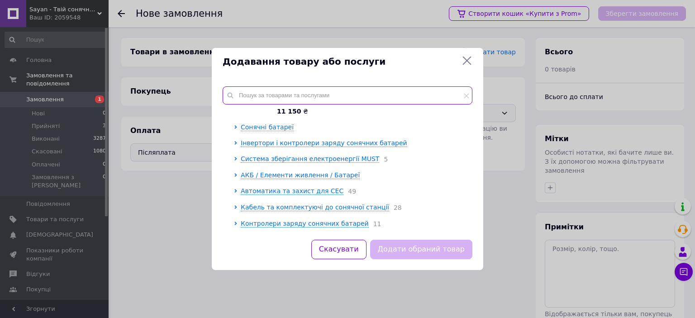
scroll to position [612, 0]
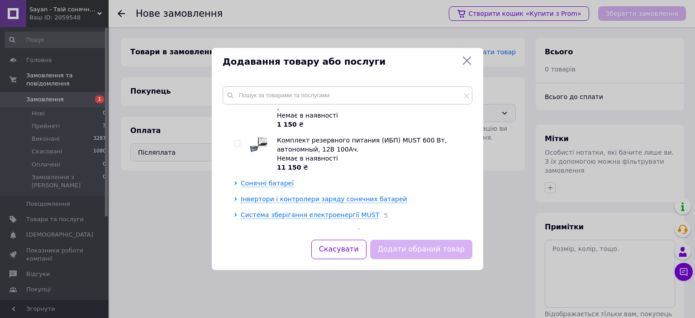
click at [271, 228] on span "АКБ / Елементи живлення / Батареї" at bounding box center [300, 231] width 119 height 7
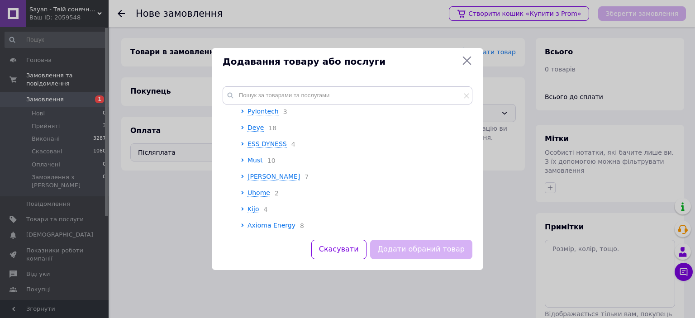
scroll to position [657, 0]
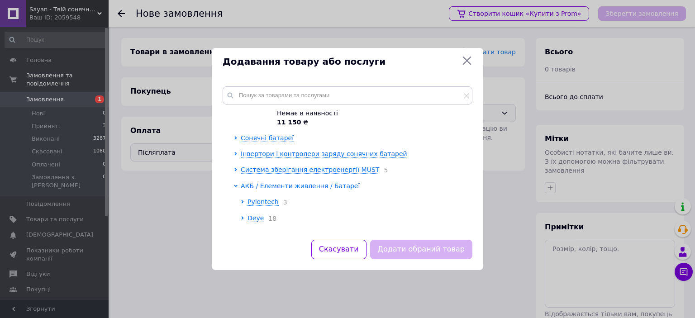
click at [282, 182] on span "АКБ / Елементи живлення / Батареї" at bounding box center [300, 185] width 119 height 7
click at [284, 166] on span "Система зберігання електроенергії MUST" at bounding box center [310, 169] width 139 height 7
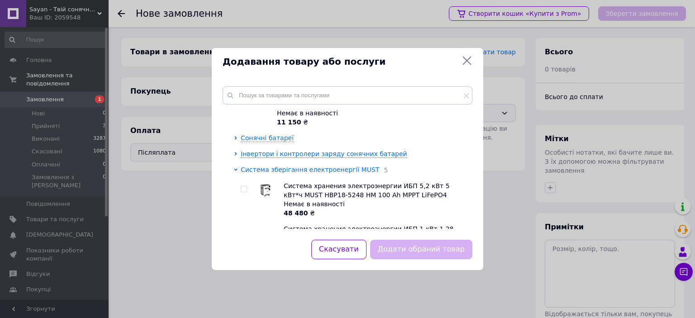
click at [284, 166] on span "Система зберігання електроенергії MUST" at bounding box center [310, 169] width 139 height 7
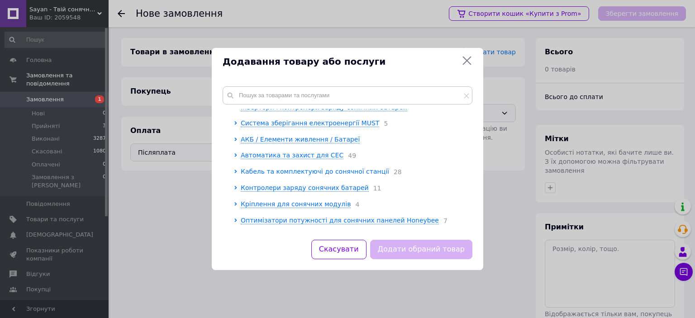
scroll to position [659, 0]
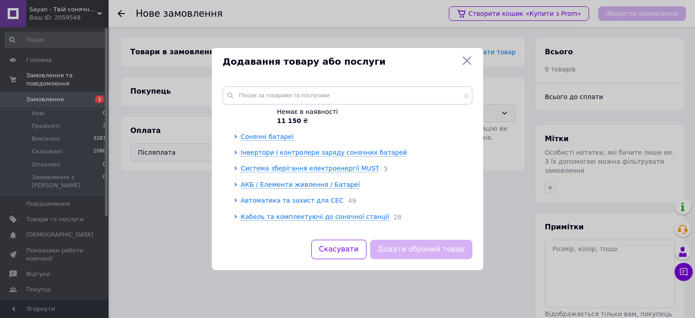
click at [302, 197] on span "Автоматика та захист для СЕС" at bounding box center [292, 200] width 103 height 7
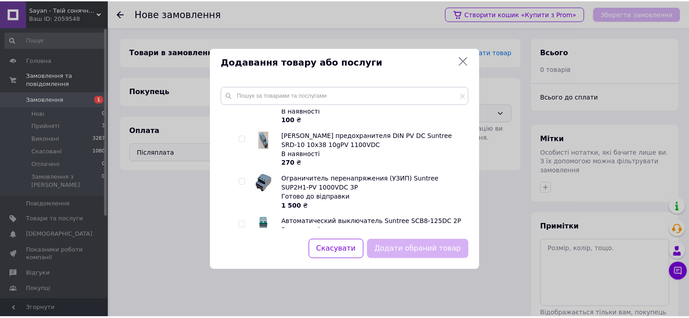
scroll to position [2243, 0]
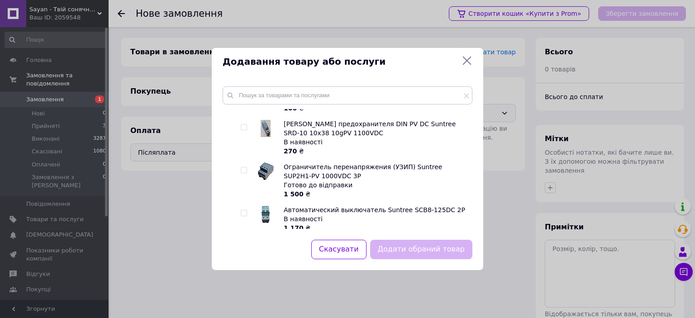
click at [246, 244] on input "checkbox" at bounding box center [244, 247] width 6 height 6
checkbox input "true"
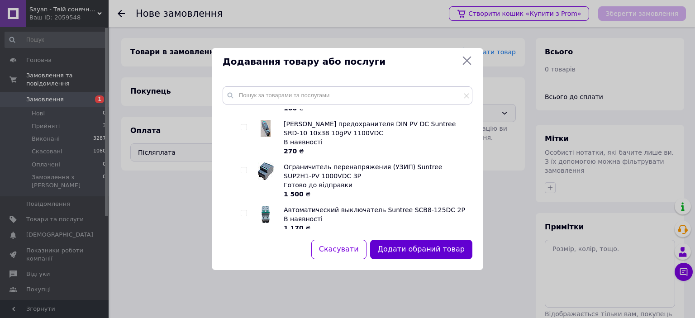
click at [421, 248] on button "Додати обраний товар" at bounding box center [421, 249] width 102 height 19
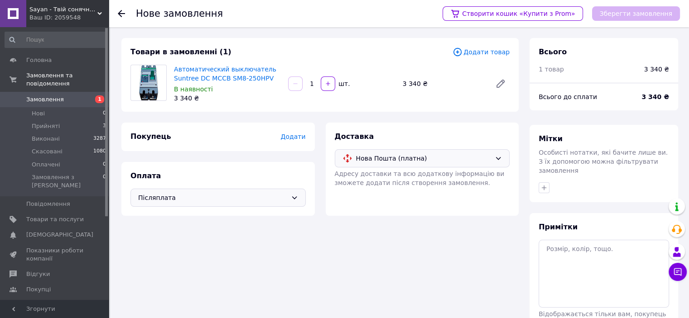
click at [246, 202] on span "Післяплата" at bounding box center [212, 198] width 149 height 10
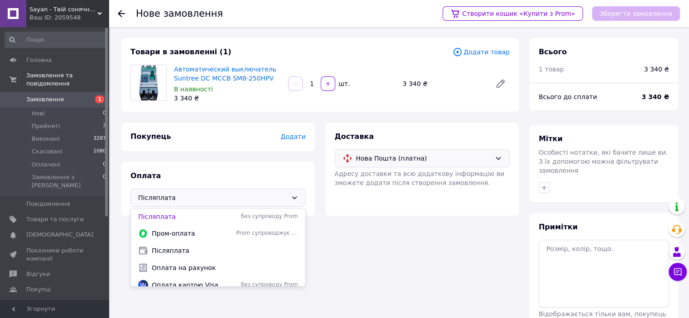
click at [386, 208] on div "Доставка Нова Пошта (платна) Адресу доставки та всю додаткову інформацію ви змо…" at bounding box center [421, 169] width 193 height 93
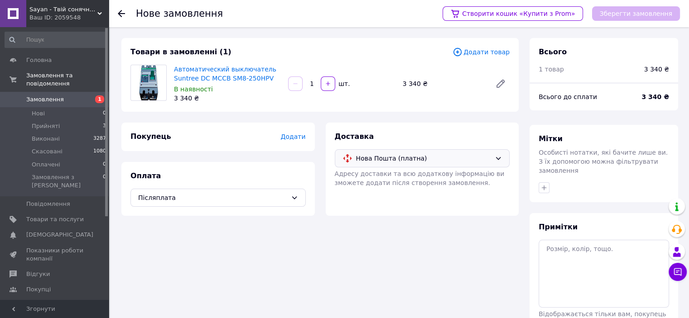
click at [303, 134] on span "Додати" at bounding box center [292, 136] width 25 height 7
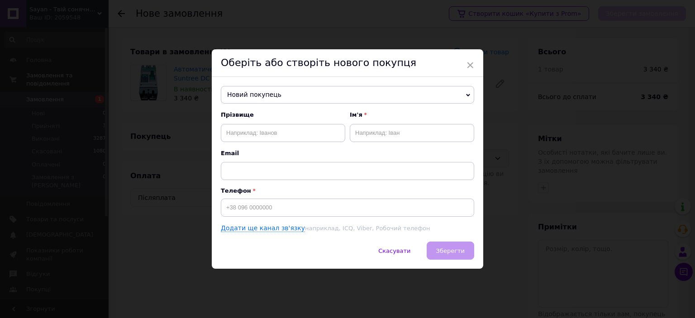
click at [261, 98] on span "Новий покупець" at bounding box center [348, 95] width 254 height 18
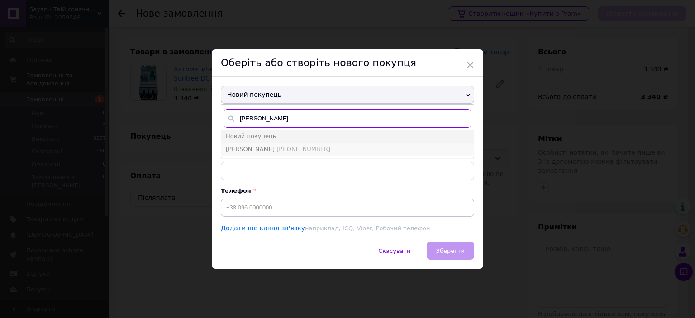
type input "горбачов"
click at [277, 146] on span "[PHONE_NUMBER]" at bounding box center [304, 149] width 54 height 7
type input "[PERSON_NAME]"
type input "[PHONE_NUMBER]"
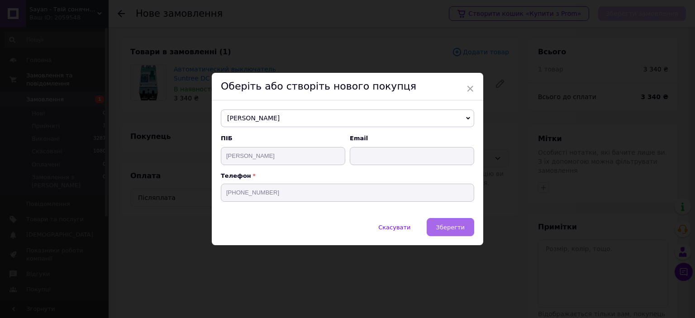
click at [465, 228] on button "Зберегти" at bounding box center [451, 227] width 48 height 18
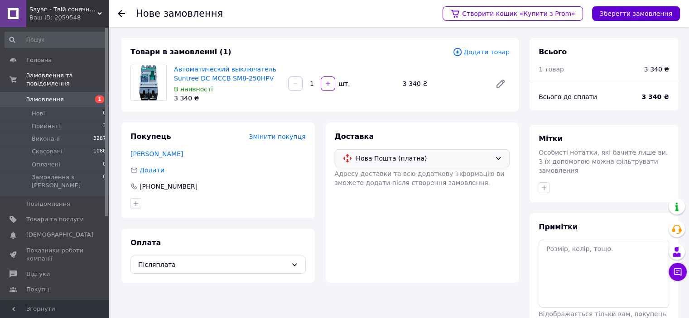
click at [633, 7] on button "Зберегти замовлення" at bounding box center [636, 13] width 88 height 14
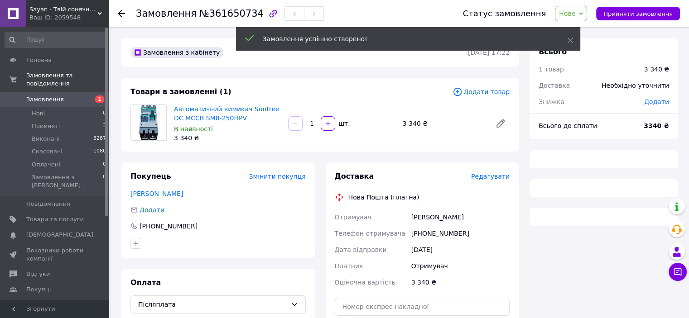
click at [583, 13] on icon at bounding box center [581, 13] width 4 height 3
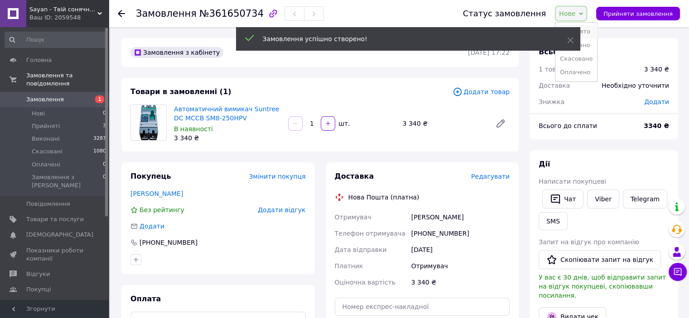
click at [589, 30] on li "Прийнято" at bounding box center [576, 32] width 42 height 14
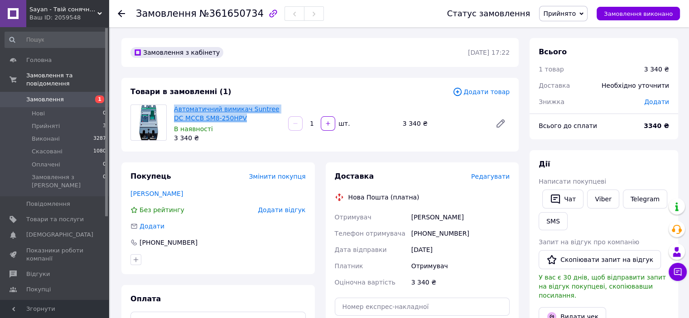
drag, startPoint x: 222, startPoint y: 116, endPoint x: 190, endPoint y: 110, distance: 32.2
click at [174, 110] on span "Автоматичний вимикач Suntree DC MCCB SM8-250HPV" at bounding box center [227, 114] width 107 height 18
copy link "Автоматичний вимикач Suntree DC MCCB SM8-250HPV"
drag, startPoint x: 411, startPoint y: 282, endPoint x: 422, endPoint y: 280, distance: 11.0
click at [426, 280] on div "3 340 ₴" at bounding box center [460, 282] width 102 height 16
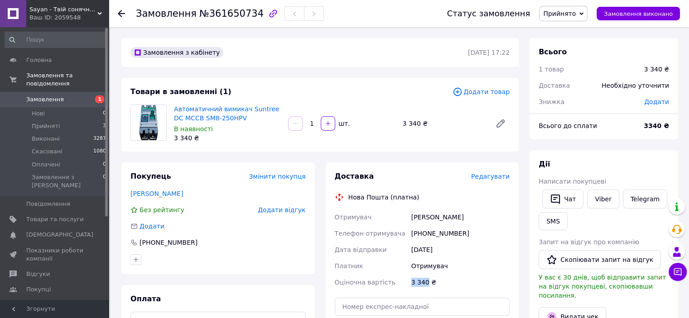
copy div "3 340"
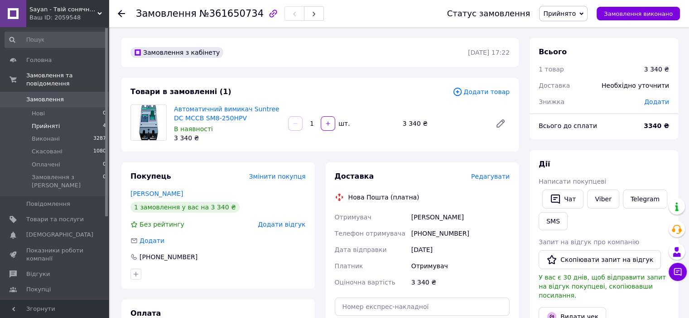
click at [66, 120] on li "Прийняті 4" at bounding box center [55, 126] width 111 height 13
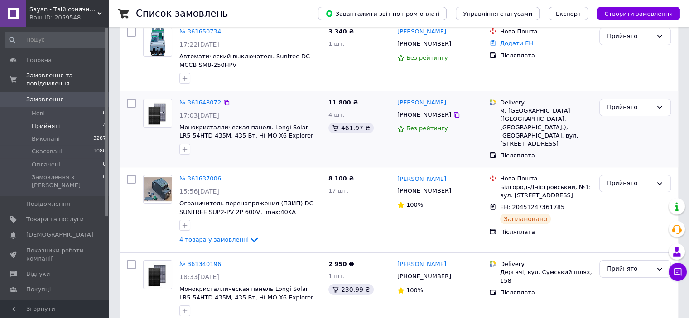
scroll to position [120, 0]
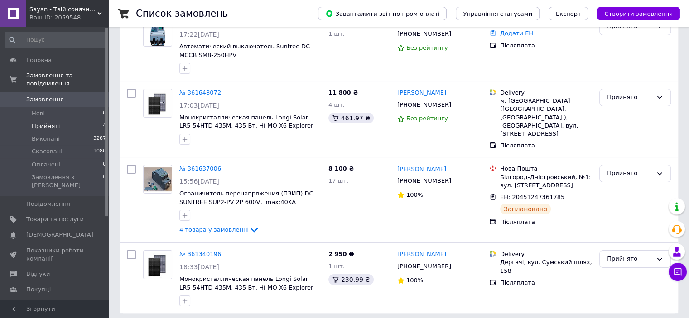
click at [66, 120] on li "Прийняті 4" at bounding box center [55, 126] width 111 height 13
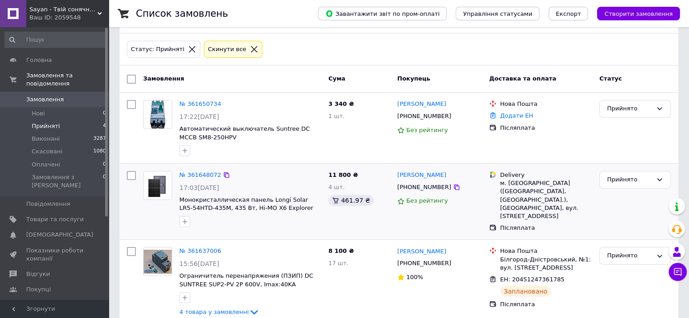
scroll to position [29, 0]
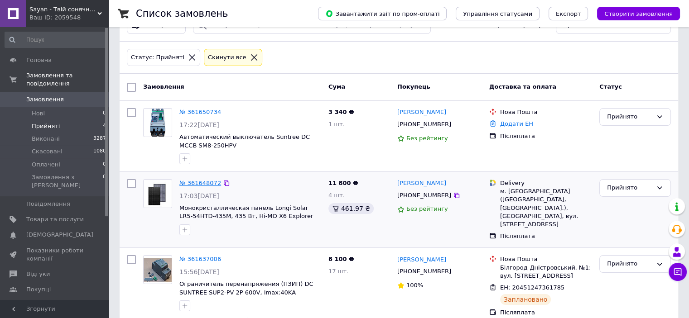
click at [204, 180] on link "№ 361648072" at bounding box center [200, 183] width 42 height 7
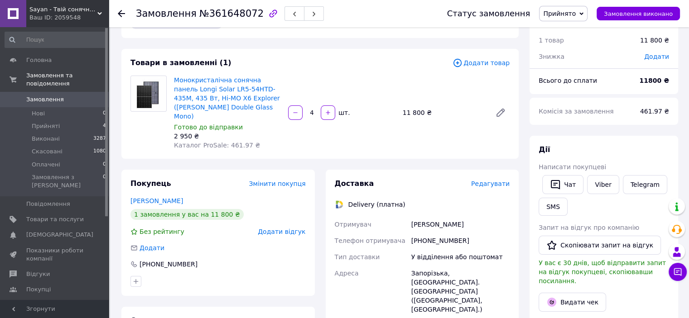
click at [61, 12] on span "Sayan - Твій сонячний світ" at bounding box center [63, 9] width 68 height 8
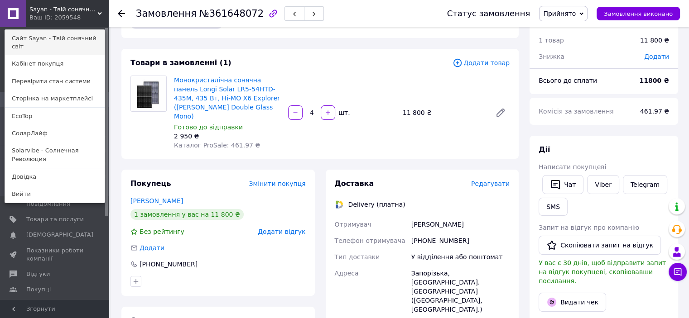
click at [61, 32] on link "Сайт Sayan - Твій сонячний світ" at bounding box center [55, 42] width 100 height 25
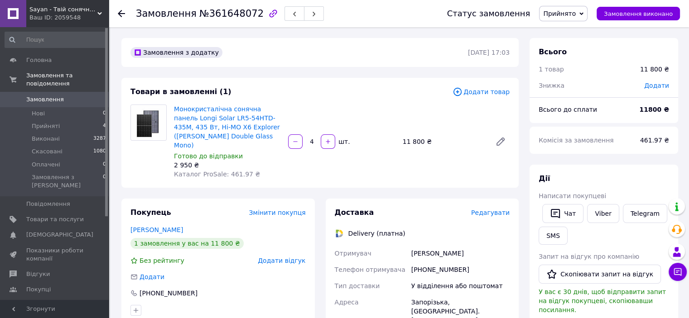
click at [86, 96] on link "Замовлення 0" at bounding box center [55, 99] width 111 height 15
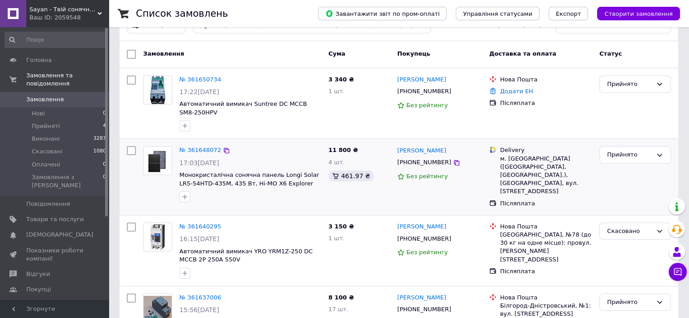
scroll to position [45, 0]
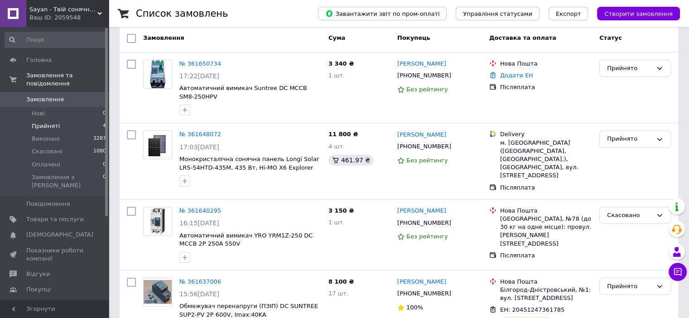
click at [72, 120] on li "Прийняті 4" at bounding box center [55, 126] width 111 height 13
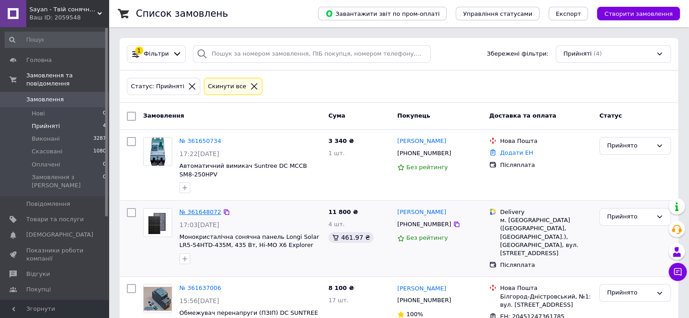
click at [208, 210] on link "№ 361648072" at bounding box center [200, 212] width 42 height 7
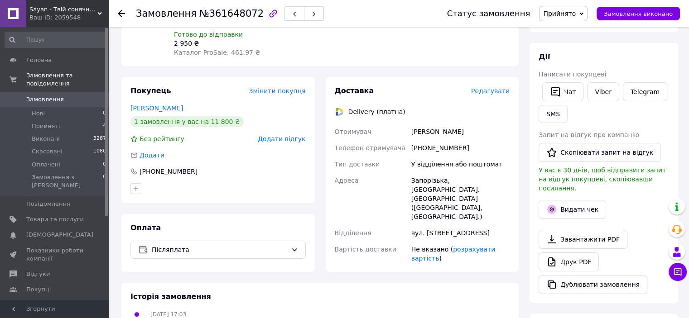
scroll to position [45, 0]
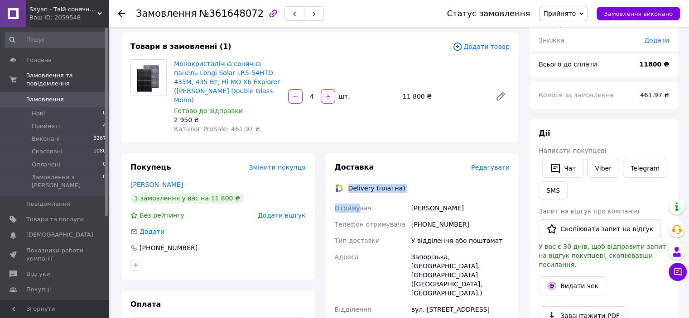
drag, startPoint x: 346, startPoint y: 179, endPoint x: 354, endPoint y: 191, distance: 14.3
click at [354, 191] on div "Доставка Редагувати Delivery (платна) Отримувач Артем Трегубенко Телефон отриму…" at bounding box center [422, 251] width 175 height 177
click at [351, 184] on div "Delivery (платна)" at bounding box center [377, 188] width 62 height 9
drag, startPoint x: 349, startPoint y: 177, endPoint x: 487, endPoint y: 285, distance: 175.1
click at [487, 285] on div "Доставка Редагувати Delivery (платна) Отримувач Артем Трегубенко Телефон отриму…" at bounding box center [422, 251] width 175 height 177
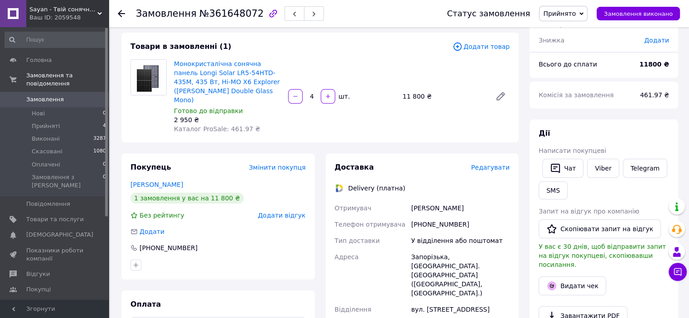
click at [480, 301] on div "вул. Карпенка-Карого, 47" at bounding box center [460, 309] width 102 height 16
drag, startPoint x: 347, startPoint y: 177, endPoint x: 489, endPoint y: 283, distance: 176.9
click at [489, 283] on div "Доставка Редагувати Delivery (платна) Отримувач Артем Трегубенко Телефон отриму…" at bounding box center [422, 251] width 175 height 177
click at [380, 190] on div "Доставка Редагувати Delivery (платна) Отримувач Артем Трегубенко Телефон отриму…" at bounding box center [422, 251] width 175 height 177
click at [347, 184] on div "Delivery (платна)" at bounding box center [377, 188] width 62 height 9
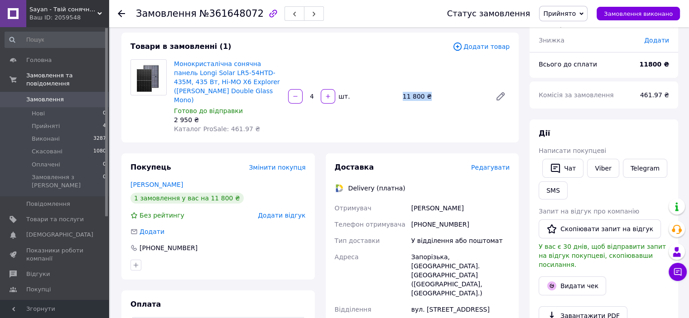
drag, startPoint x: 402, startPoint y: 92, endPoint x: 420, endPoint y: 102, distance: 20.5
click at [426, 96] on div "11 800 ₴" at bounding box center [443, 96] width 89 height 13
click at [417, 110] on div "Монокристалічна сонячна панель Longi Solar LR5-54HTD-435M, 435 Вт, Hi-MO X6 Exp…" at bounding box center [341, 96] width 343 height 78
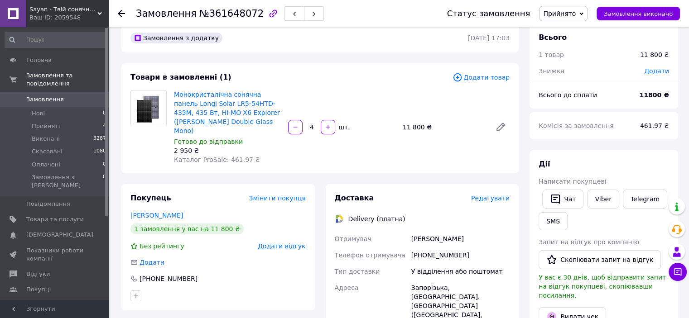
scroll to position [0, 0]
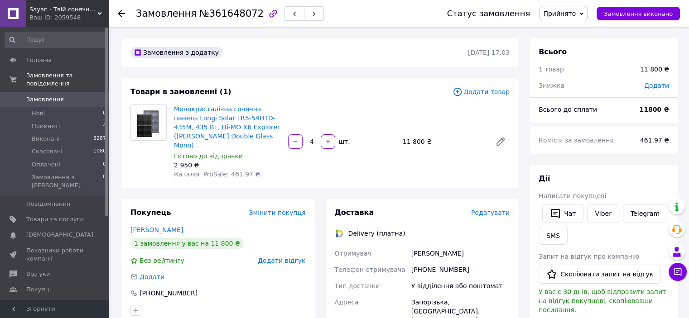
click at [32, 96] on span "Замовлення" at bounding box center [45, 100] width 38 height 8
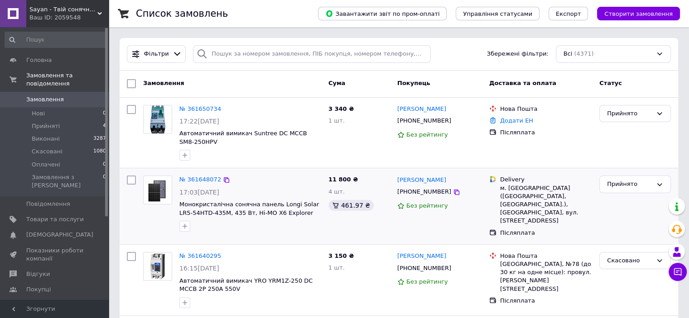
drag, startPoint x: 177, startPoint y: 201, endPoint x: 182, endPoint y: 201, distance: 5.5
click at [179, 202] on div "№ 361648072 17:03, 12.09.2025 Монокристалічна сонячна панель Longi Solar LR5-54…" at bounding box center [250, 203] width 149 height 63
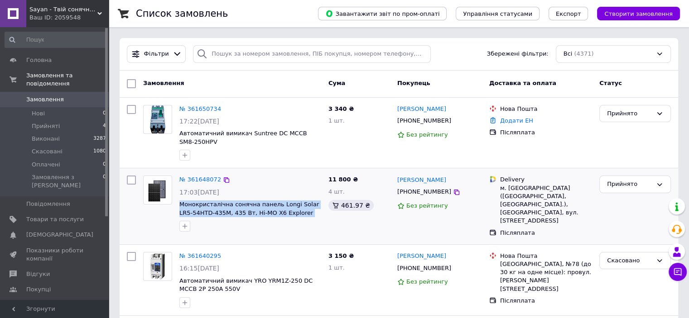
drag, startPoint x: 176, startPoint y: 201, endPoint x: 315, endPoint y: 214, distance: 139.6
click at [315, 214] on div "№ 361648072 17:03, 12.09.2025 Монокристалічна сонячна панель Longi Solar LR5-54…" at bounding box center [250, 203] width 149 height 63
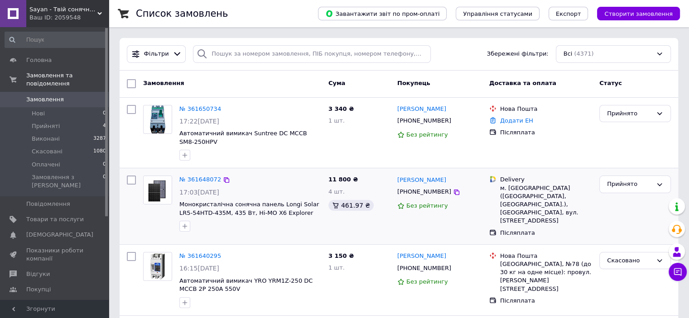
click at [295, 228] on div at bounding box center [249, 226] width 145 height 14
click at [203, 181] on link "№ 361648072" at bounding box center [200, 179] width 42 height 7
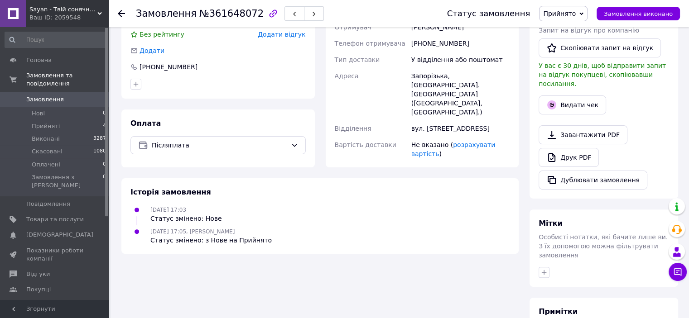
scroll to position [136, 0]
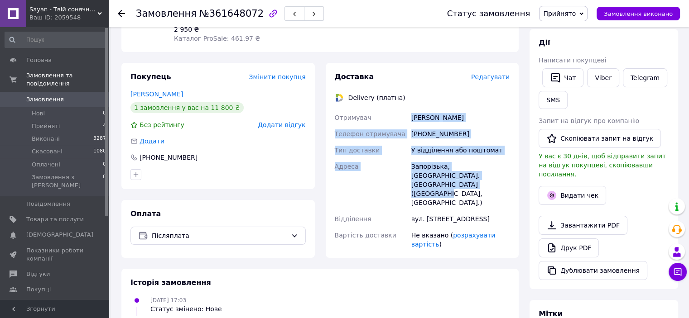
drag, startPoint x: 422, startPoint y: 176, endPoint x: 388, endPoint y: 114, distance: 70.7
click at [386, 110] on div "Отримувач Артем Трегубенко Телефон отримувача +380679789593 Тип доставки У відд…" at bounding box center [422, 181] width 179 height 143
click at [432, 180] on div "Запорізька, м. Запоріжжя (Запорізька обл., Запорізький р-н.)" at bounding box center [460, 184] width 102 height 53
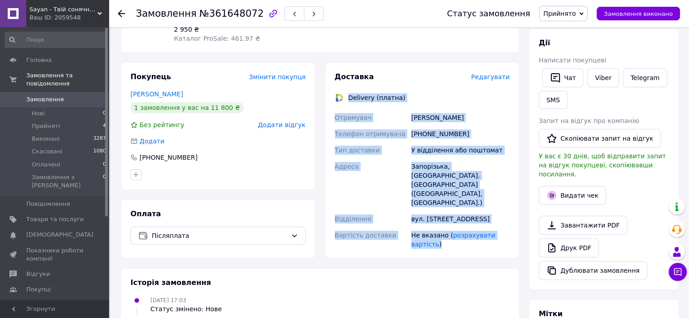
drag, startPoint x: 346, startPoint y: 89, endPoint x: 393, endPoint y: 142, distance: 70.6
click at [421, 172] on div "Доставка Редагувати Delivery (платна) Отримувач Артем Трегубенко Телефон отриму…" at bounding box center [422, 160] width 175 height 177
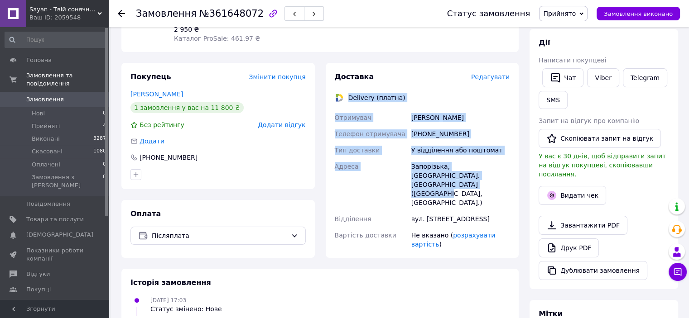
click at [365, 110] on div "Отримувач" at bounding box center [371, 118] width 77 height 16
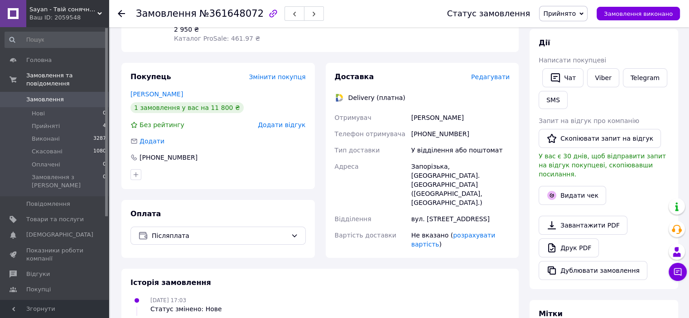
click at [348, 93] on div "Delivery (платна)" at bounding box center [377, 97] width 62 height 9
click at [412, 158] on div "Запорізька, м. Запоріжжя (Запорізька обл., Запорізький р-н.)" at bounding box center [460, 184] width 102 height 53
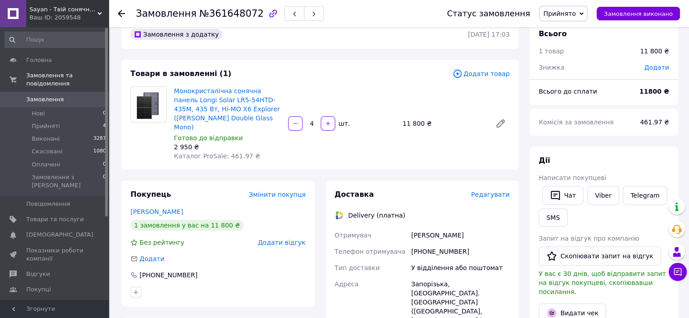
scroll to position [0, 0]
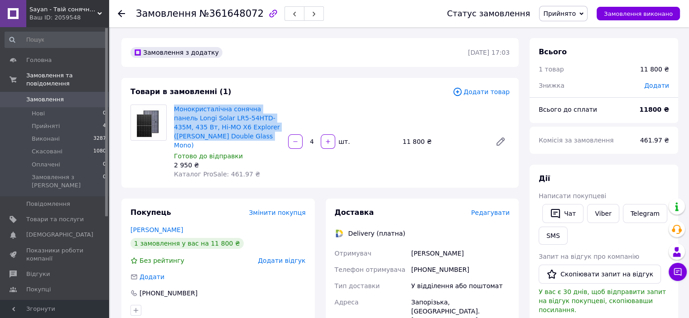
drag, startPoint x: 215, startPoint y: 135, endPoint x: 177, endPoint y: 103, distance: 50.4
click at [177, 103] on div "Монокристалічна сонячна панель Longi Solar LR5-54HTD-435M, 435 Вт, Hi-MO X6 Exp…" at bounding box center [227, 142] width 114 height 78
click at [239, 140] on span "Монокристалічна сонячна панель Longi Solar LR5-54HTD-435M, 435 Вт, Hi-MO X6 Exp…" at bounding box center [227, 127] width 107 height 45
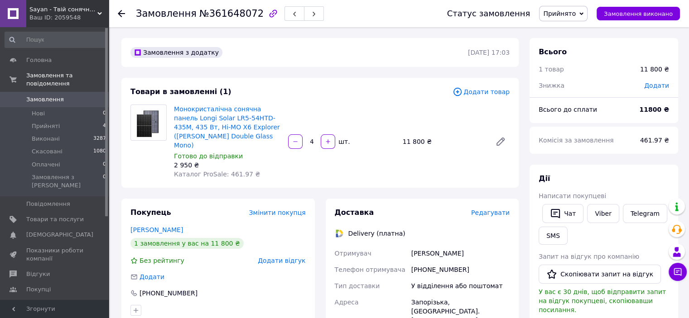
click at [213, 135] on span "Монокристалічна сонячна панель Longi Solar LR5-54HTD-435M, 435 Вт, Hi-MO X6 Exp…" at bounding box center [227, 127] width 107 height 45
click at [77, 96] on span "Замовлення" at bounding box center [54, 100] width 57 height 8
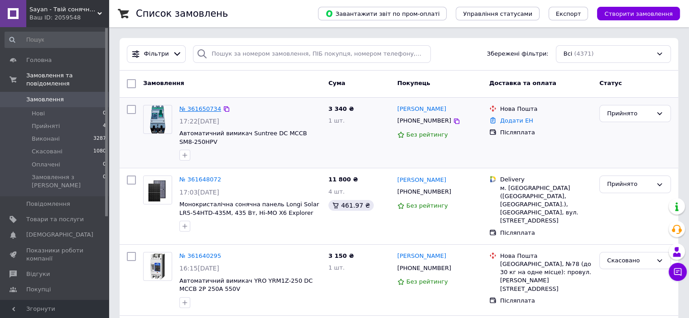
click at [193, 108] on link "№ 361650734" at bounding box center [200, 108] width 42 height 7
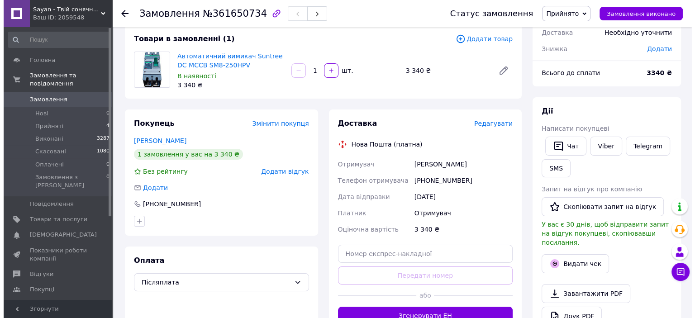
scroll to position [136, 0]
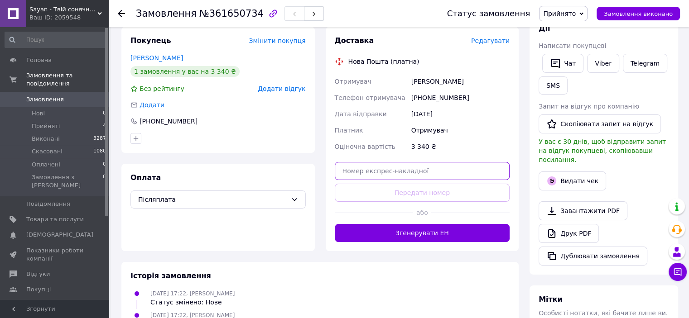
click at [422, 167] on input "text" at bounding box center [422, 171] width 175 height 18
paste input "59001453821278"
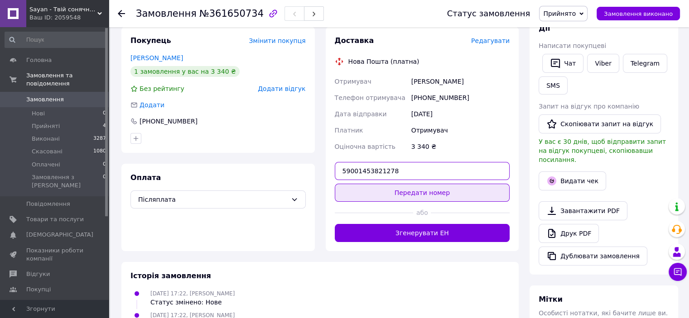
type input "59001453821278"
click at [424, 192] on button "Передати номер" at bounding box center [422, 193] width 175 height 18
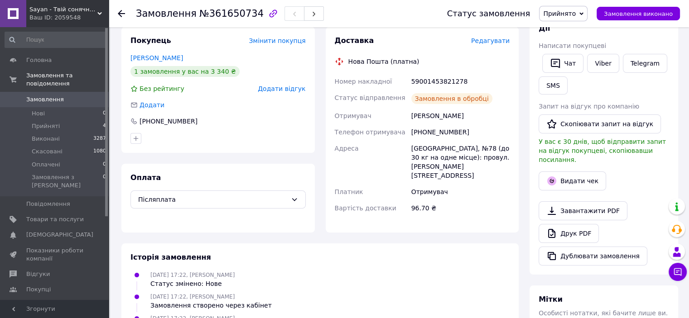
click at [636, 14] on span "Замовлення виконано" at bounding box center [637, 13] width 69 height 7
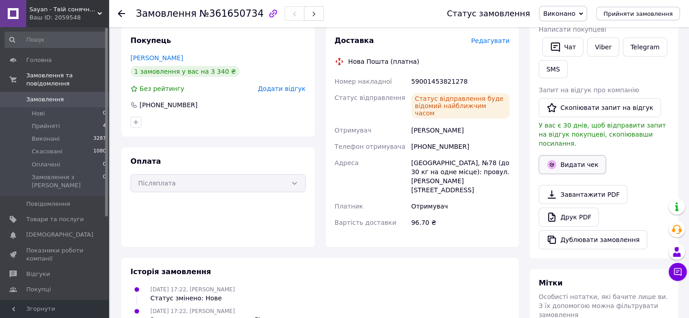
click at [578, 156] on button "Видати чек" at bounding box center [571, 164] width 67 height 19
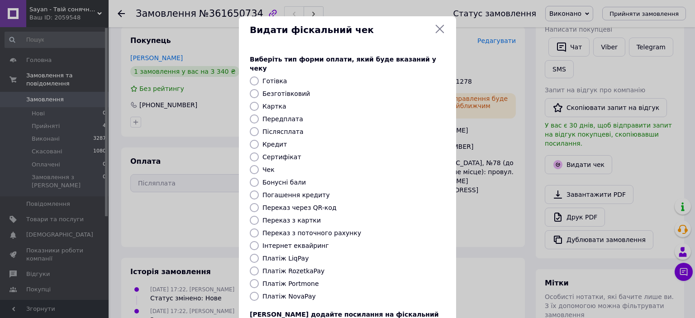
click at [255, 127] on input "Післясплата" at bounding box center [254, 131] width 9 height 9
radio input "true"
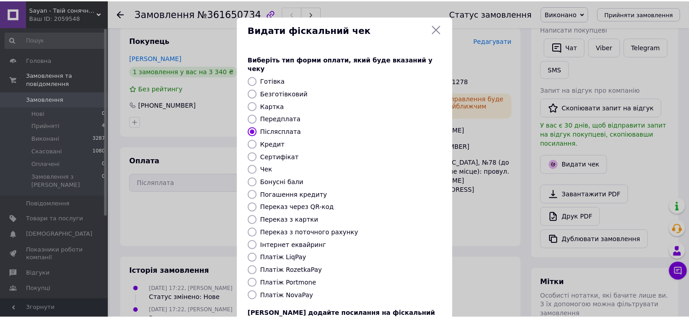
scroll to position [70, 0]
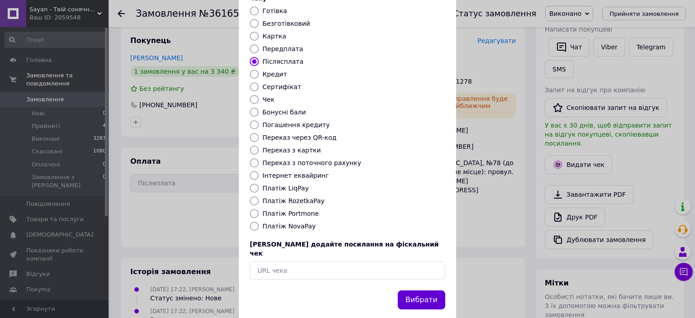
click at [437, 291] on button "Вибрати" at bounding box center [422, 300] width 48 height 19
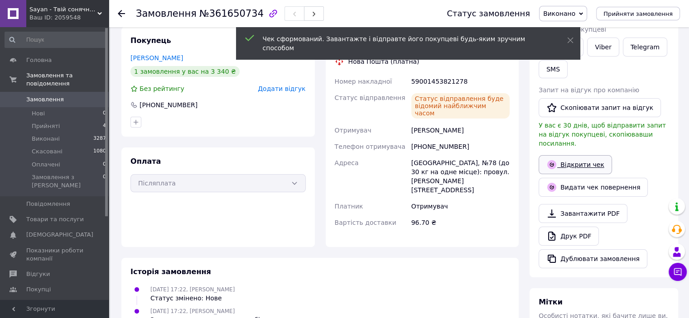
click at [574, 155] on link "Відкрити чек" at bounding box center [574, 164] width 73 height 19
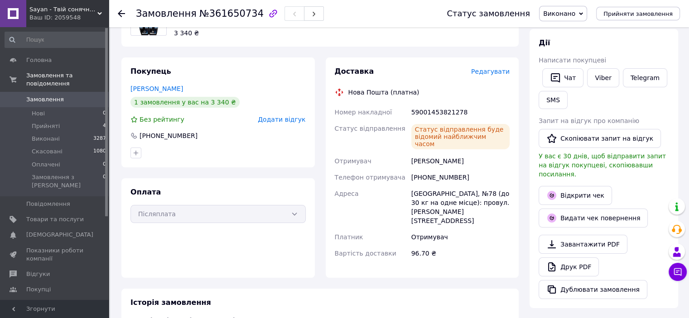
scroll to position [91, 0]
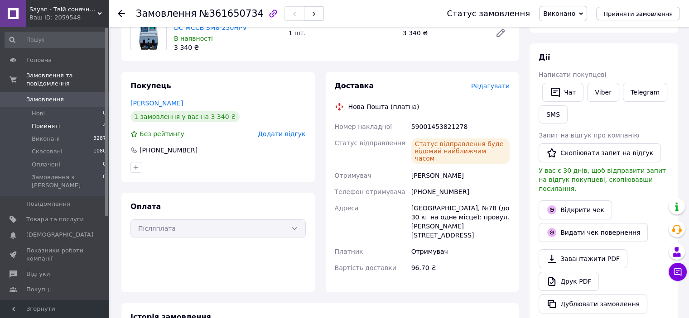
click at [57, 120] on li "Прийняті 4" at bounding box center [55, 126] width 111 height 13
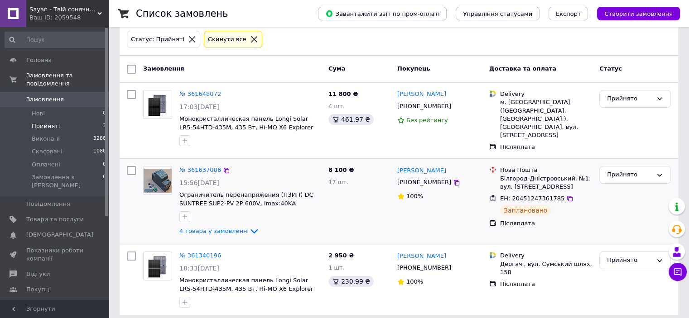
scroll to position [48, 0]
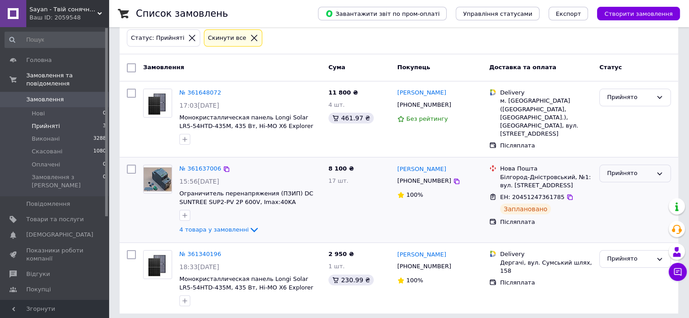
click at [638, 169] on div "Прийнято" at bounding box center [629, 174] width 45 height 10
click at [629, 185] on li "Виконано" at bounding box center [634, 192] width 71 height 17
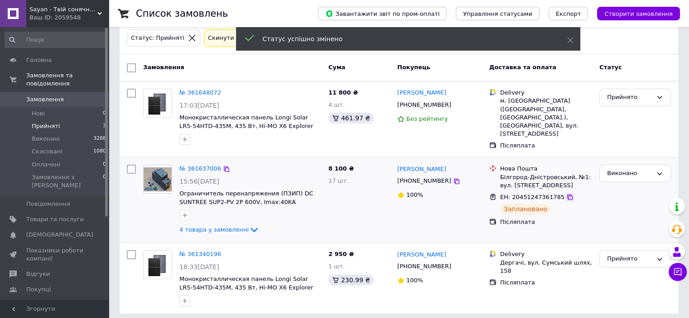
click at [567, 195] on icon at bounding box center [569, 197] width 5 height 5
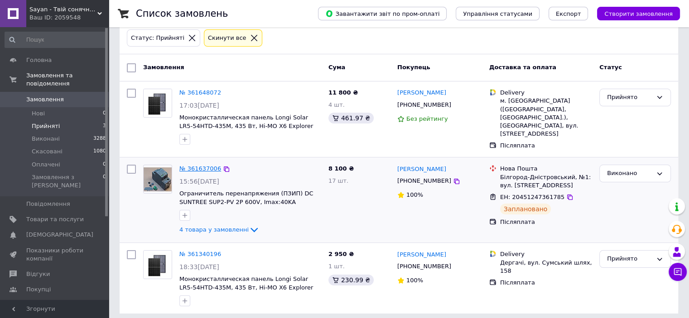
click at [185, 165] on link "№ 361637006" at bounding box center [200, 168] width 42 height 7
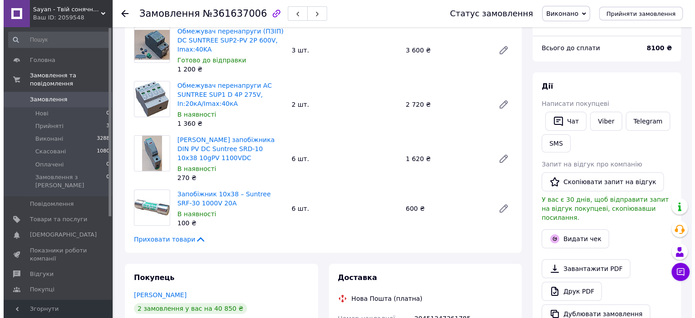
scroll to position [94, 0]
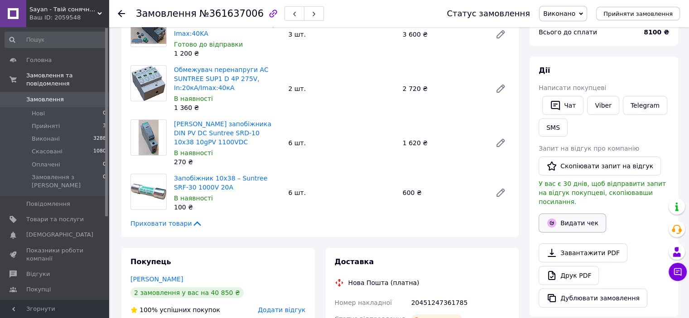
click at [582, 214] on button "Видати чек" at bounding box center [571, 223] width 67 height 19
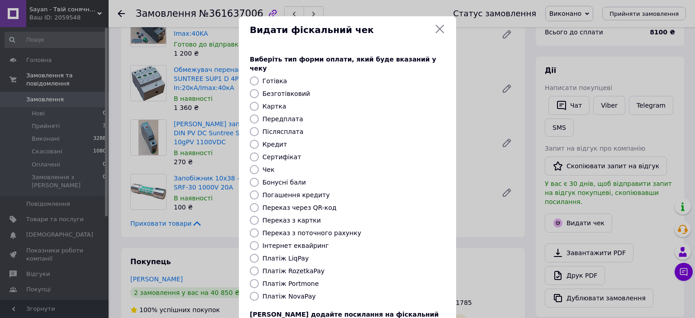
click at [254, 127] on input "Післясплата" at bounding box center [254, 131] width 9 height 9
radio input "true"
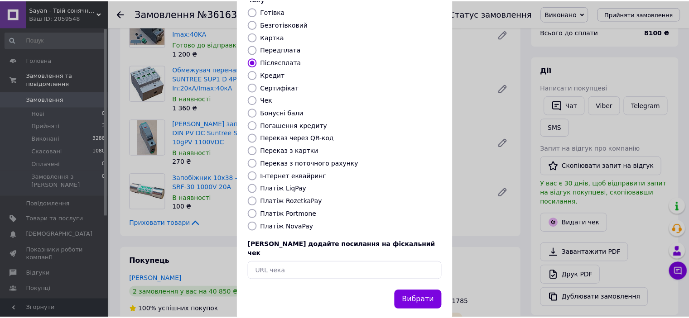
scroll to position [70, 0]
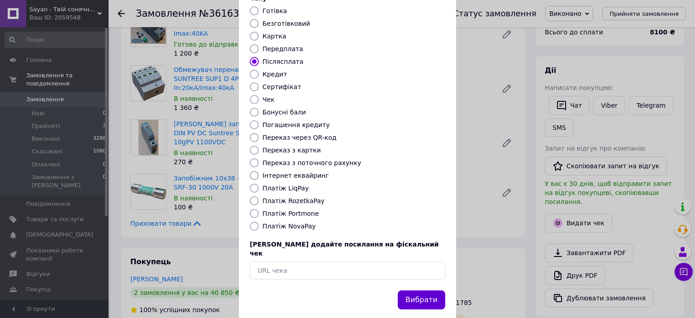
click at [428, 291] on button "Вибрати" at bounding box center [422, 300] width 48 height 19
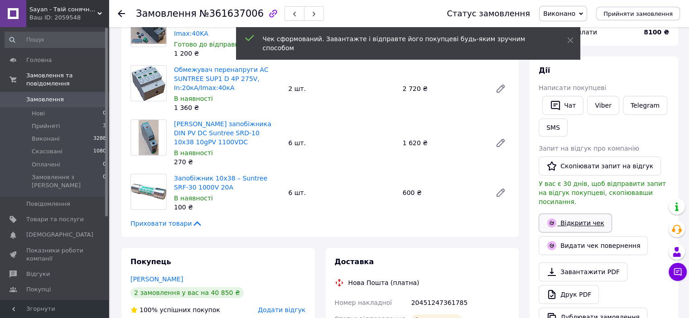
click at [591, 214] on link "Відкрити чек" at bounding box center [574, 223] width 73 height 19
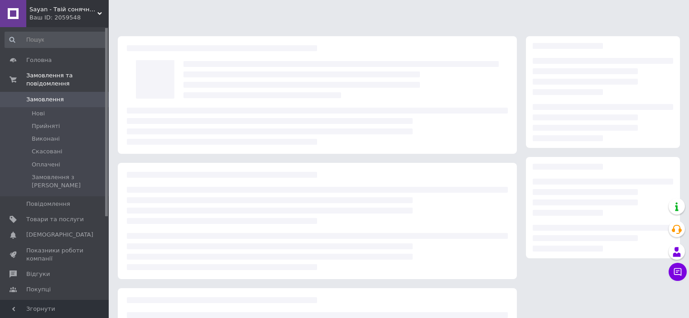
scroll to position [94, 0]
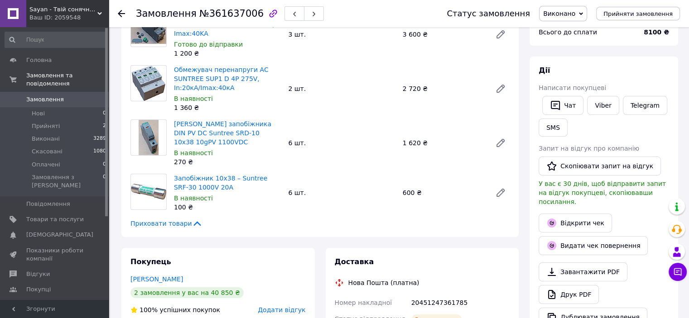
click at [67, 96] on span "Замовлення" at bounding box center [54, 100] width 57 height 8
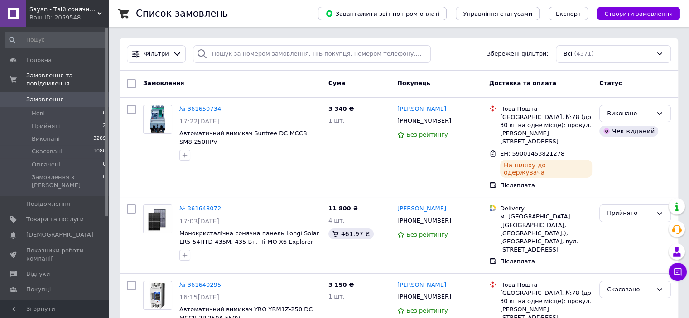
click at [71, 96] on span "Замовлення" at bounding box center [54, 100] width 57 height 8
click at [68, 120] on li "Прийняті 2" at bounding box center [55, 126] width 111 height 13
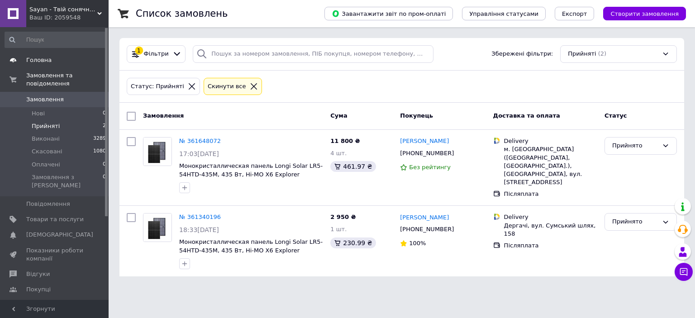
click at [47, 64] on link "Головна" at bounding box center [55, 60] width 111 height 15
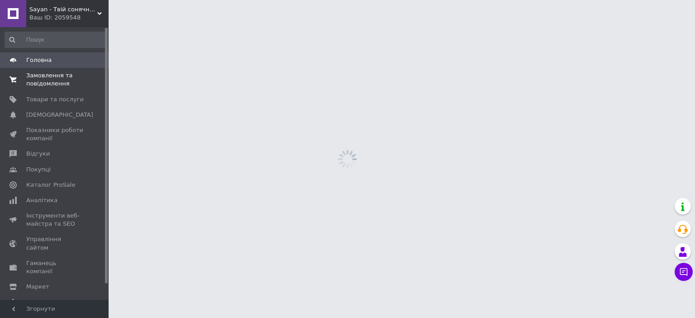
click at [49, 78] on span "Замовлення та повідомлення" at bounding box center [54, 80] width 57 height 16
